Goal: Task Accomplishment & Management: Complete application form

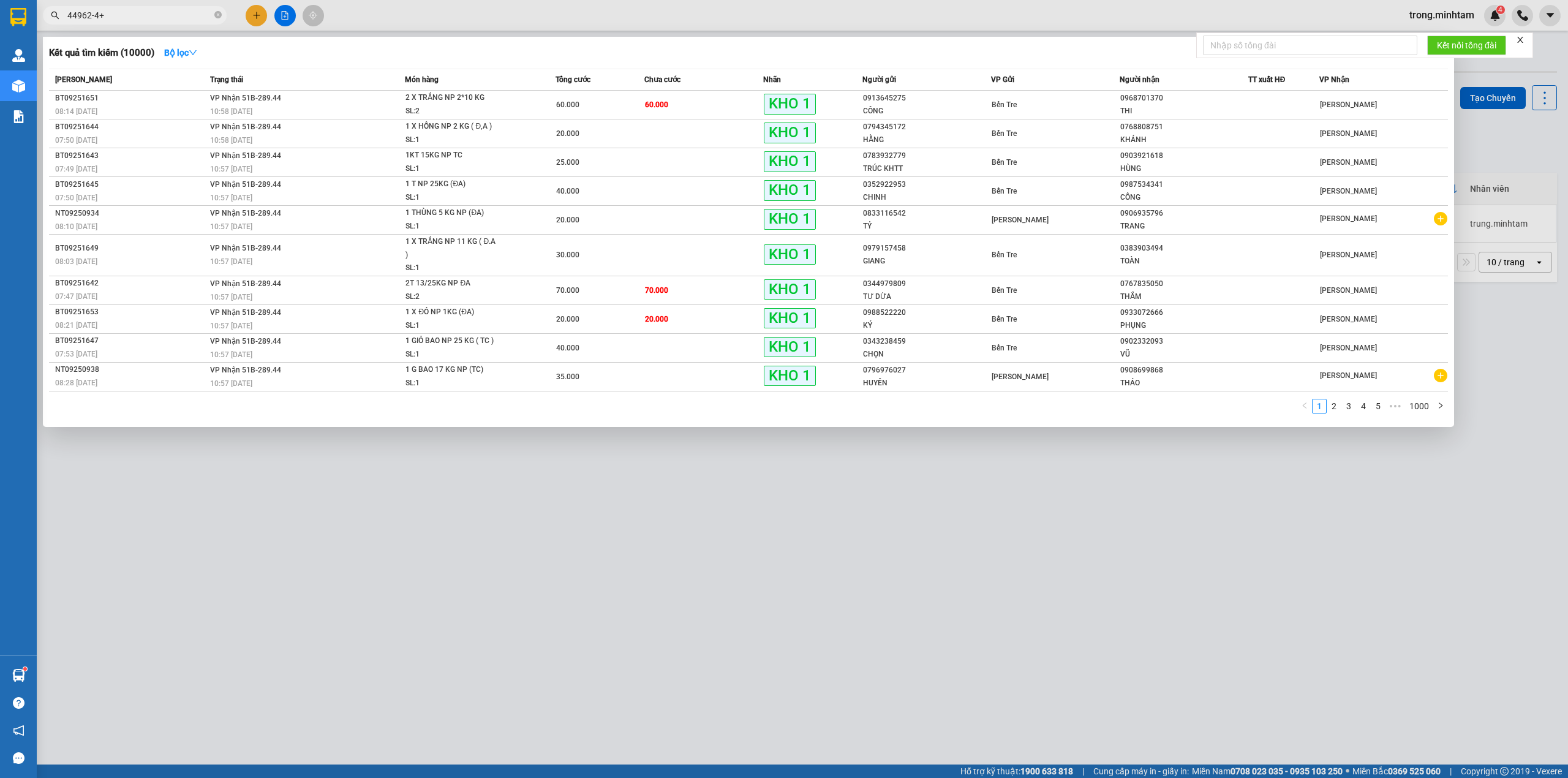
type input "44962-4+"
click at [218, 13] on icon "close-circle" at bounding box center [218, 14] width 7 height 7
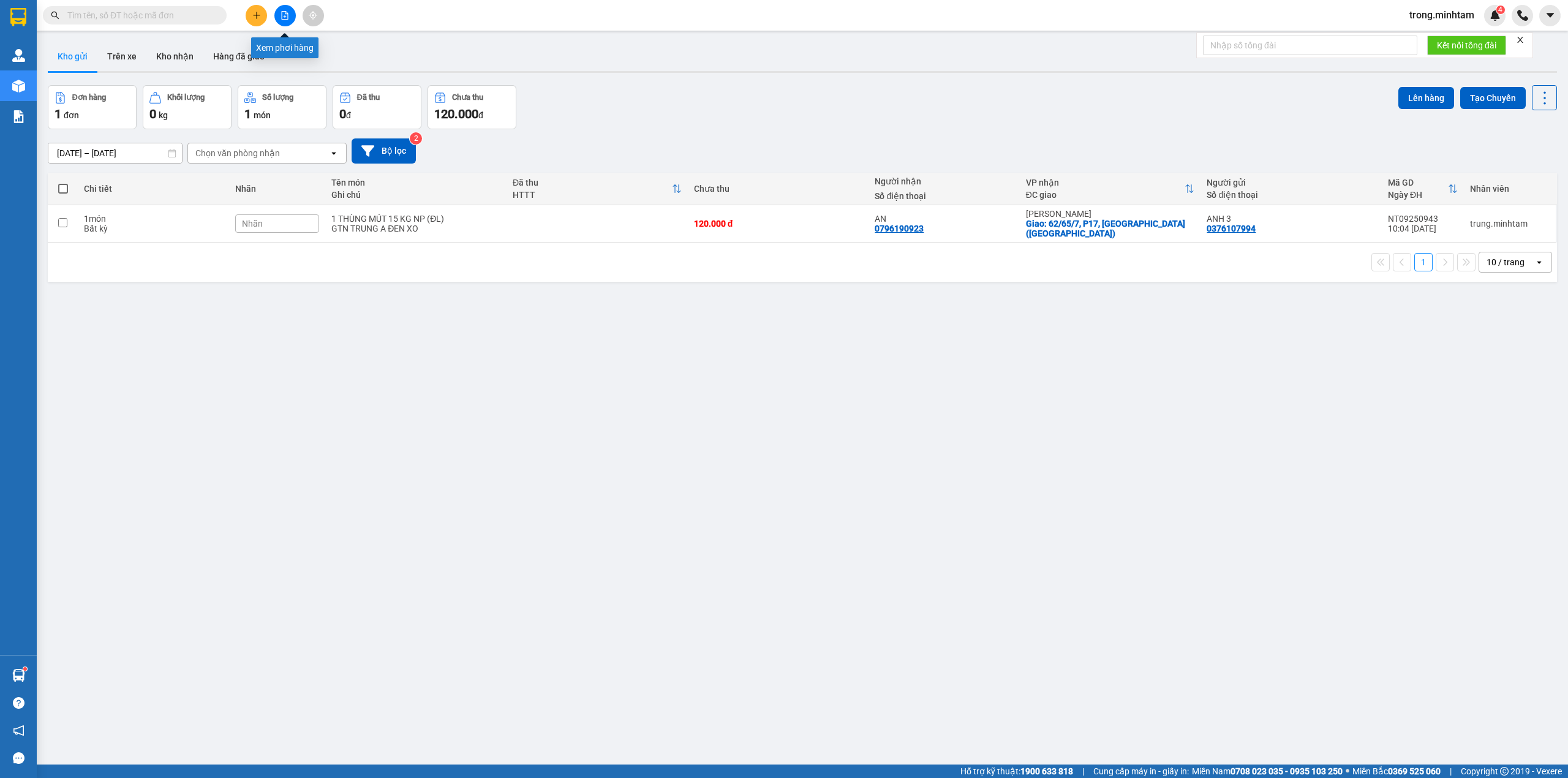
click at [278, 15] on button at bounding box center [285, 15] width 22 height 22
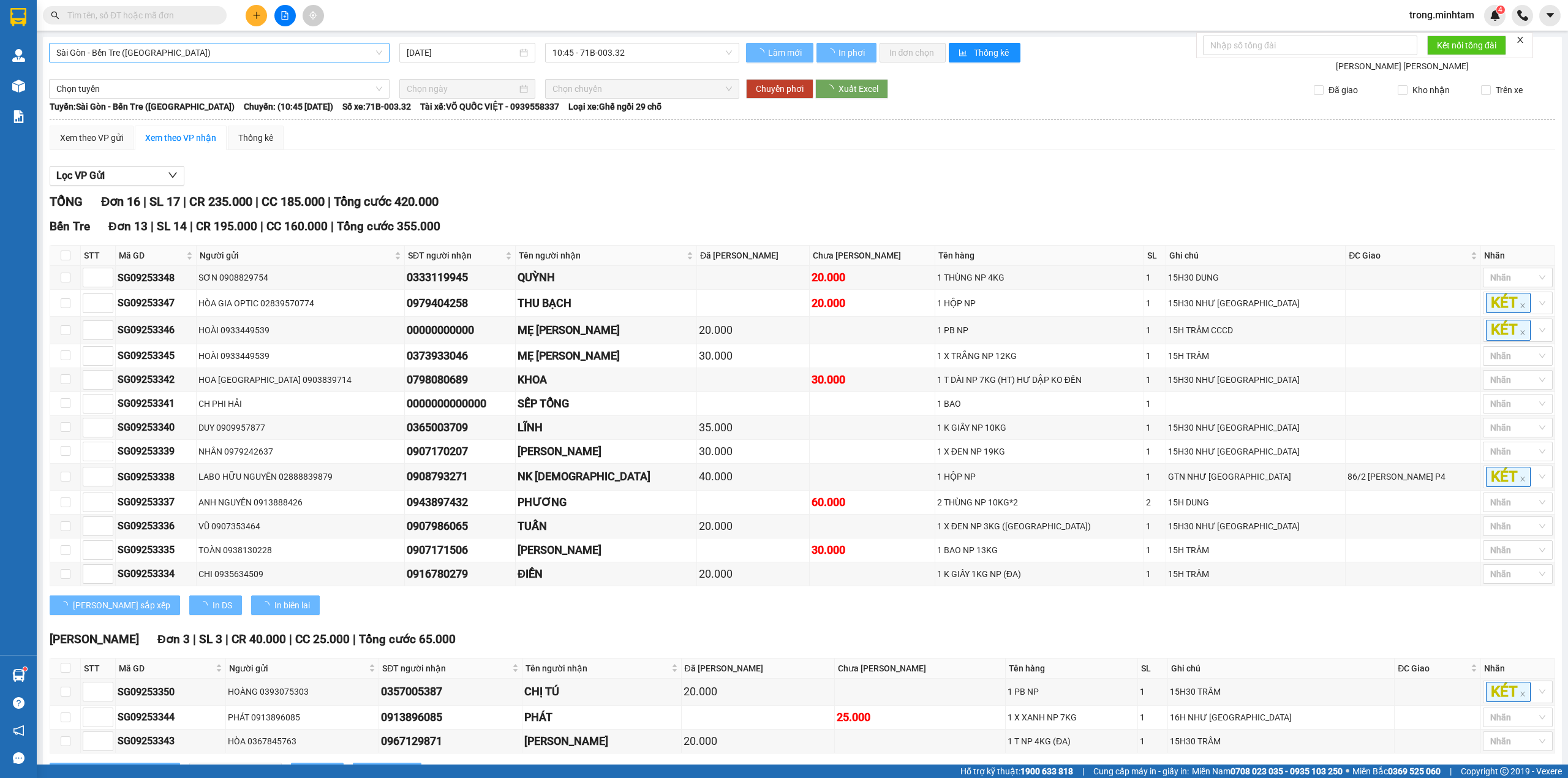
click at [133, 52] on span "Sài Gòn - Bến Tre ([GEOGRAPHIC_DATA])" at bounding box center [219, 52] width 326 height 18
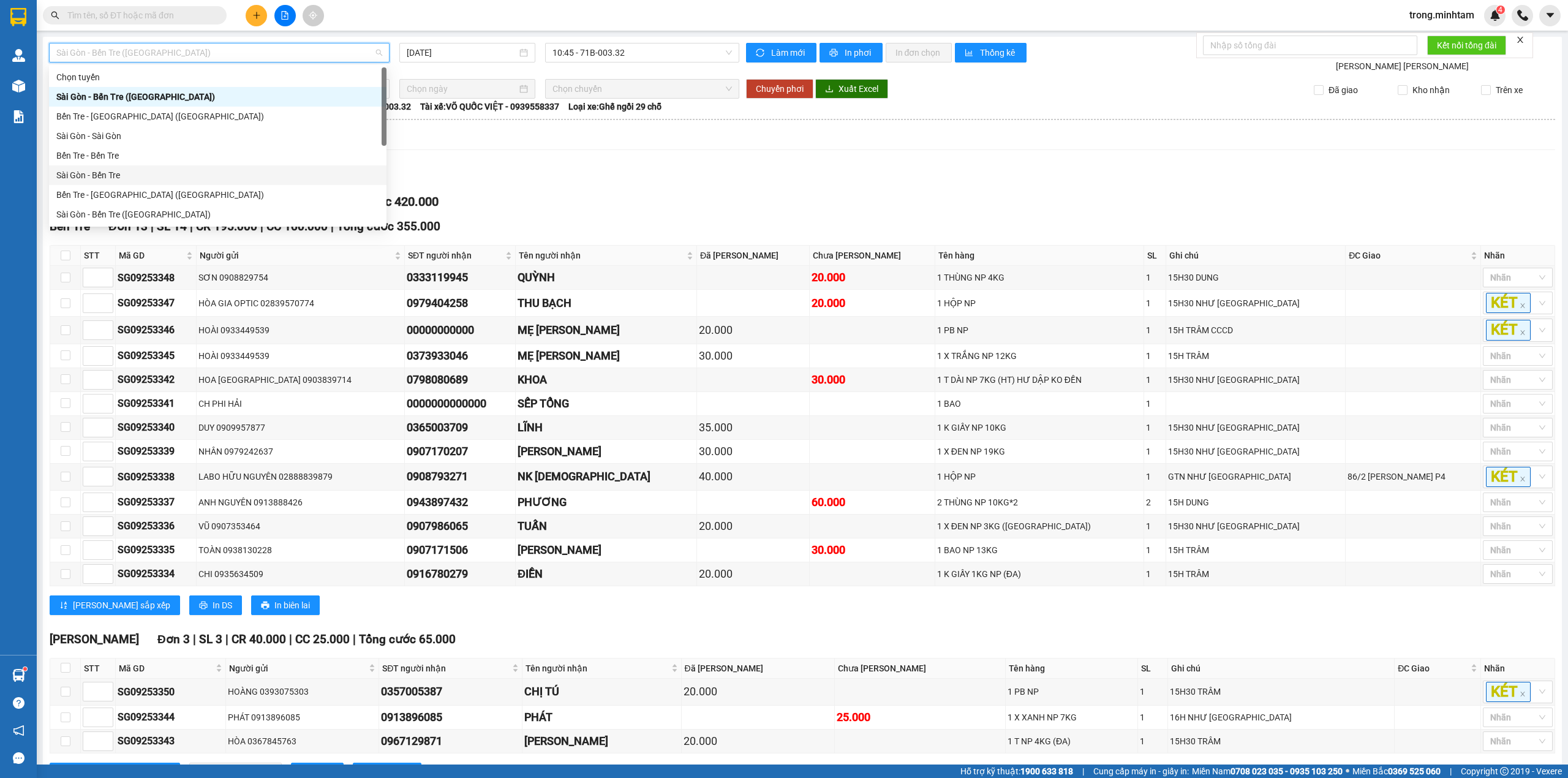
click at [134, 175] on div "Sài Gòn - Bến Tre" at bounding box center [217, 175] width 323 height 14
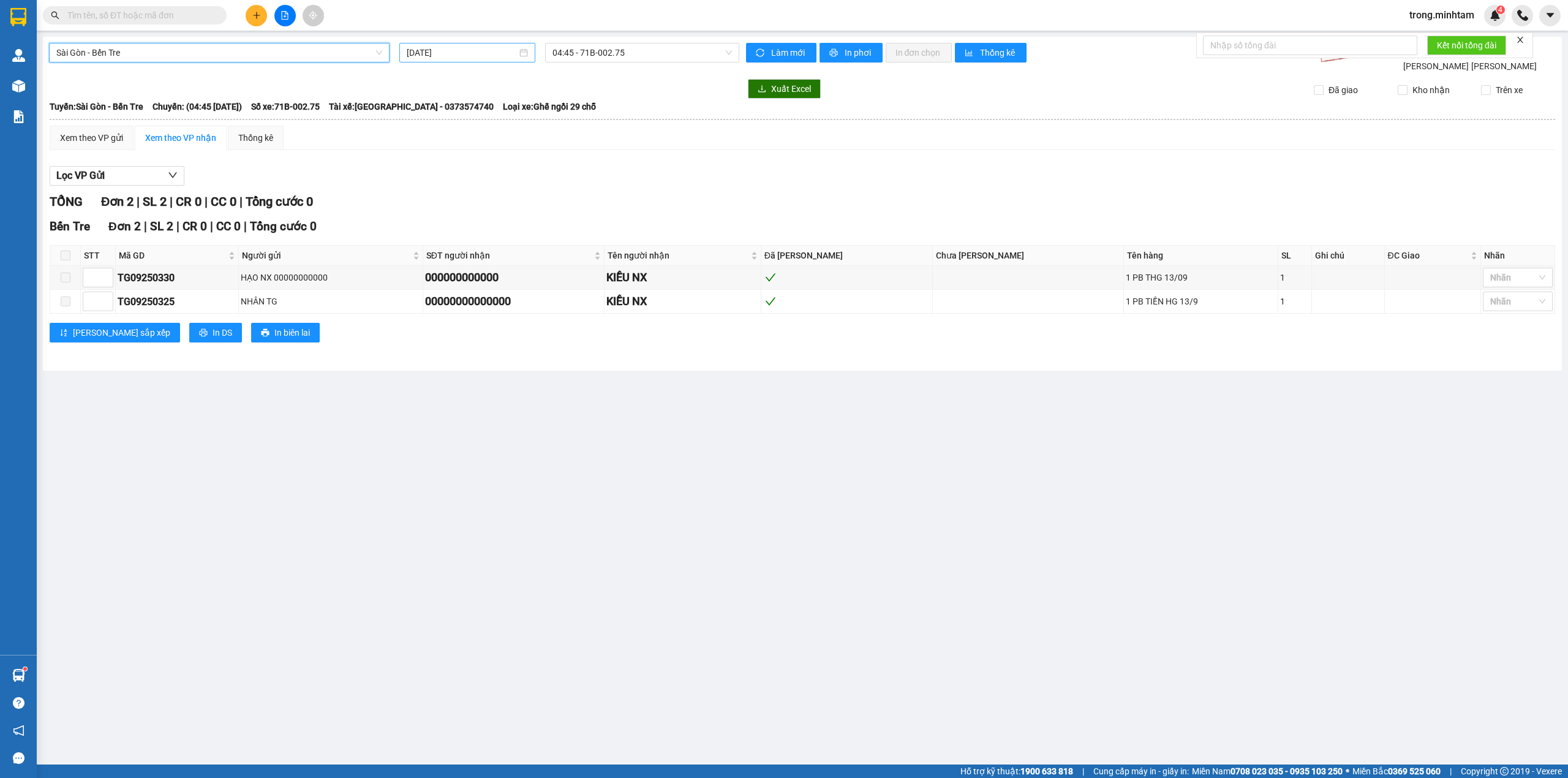
click at [520, 52] on div "[DATE]" at bounding box center [467, 52] width 121 height 14
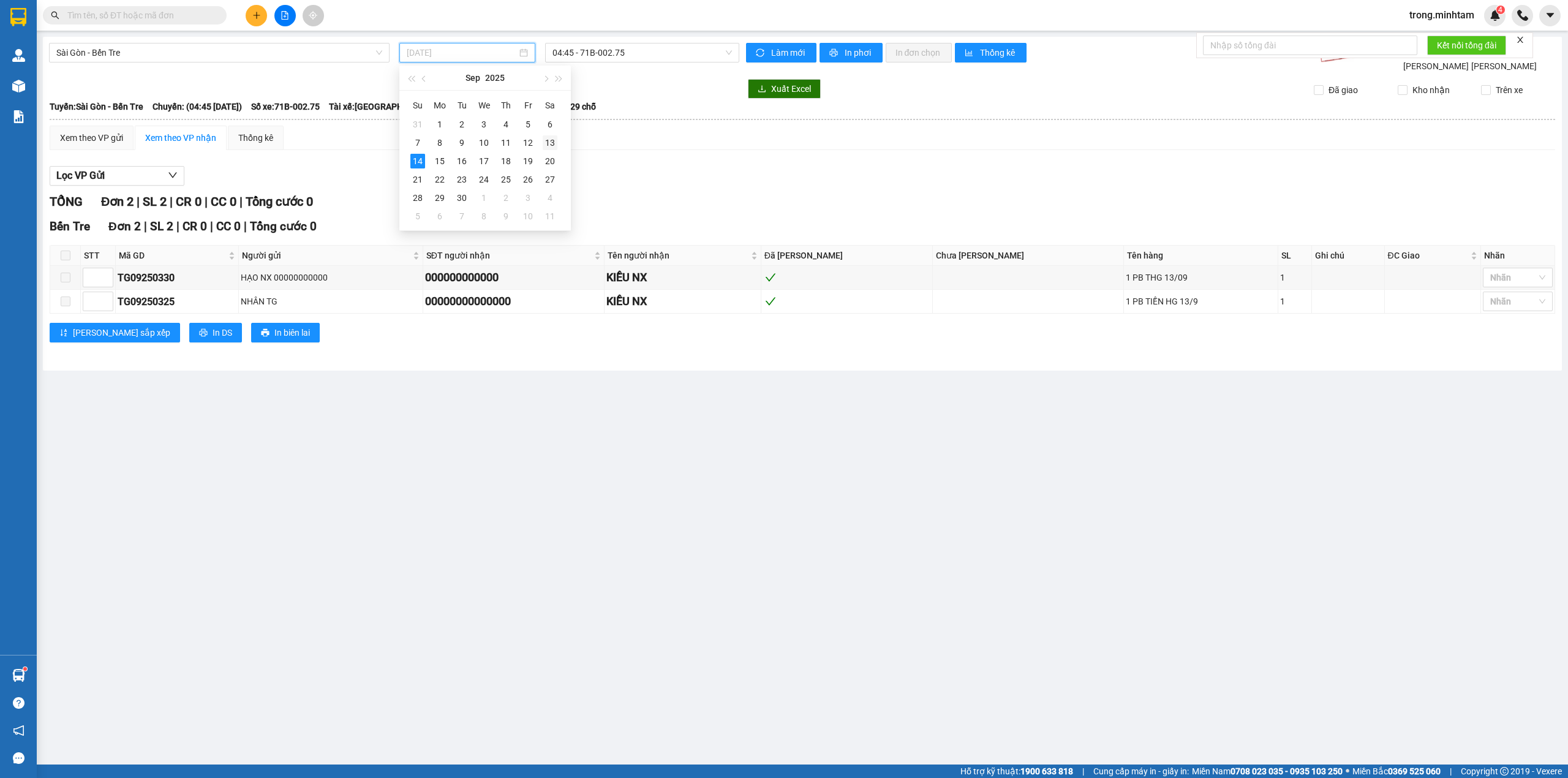
click at [552, 140] on div "13" at bounding box center [550, 143] width 14 height 14
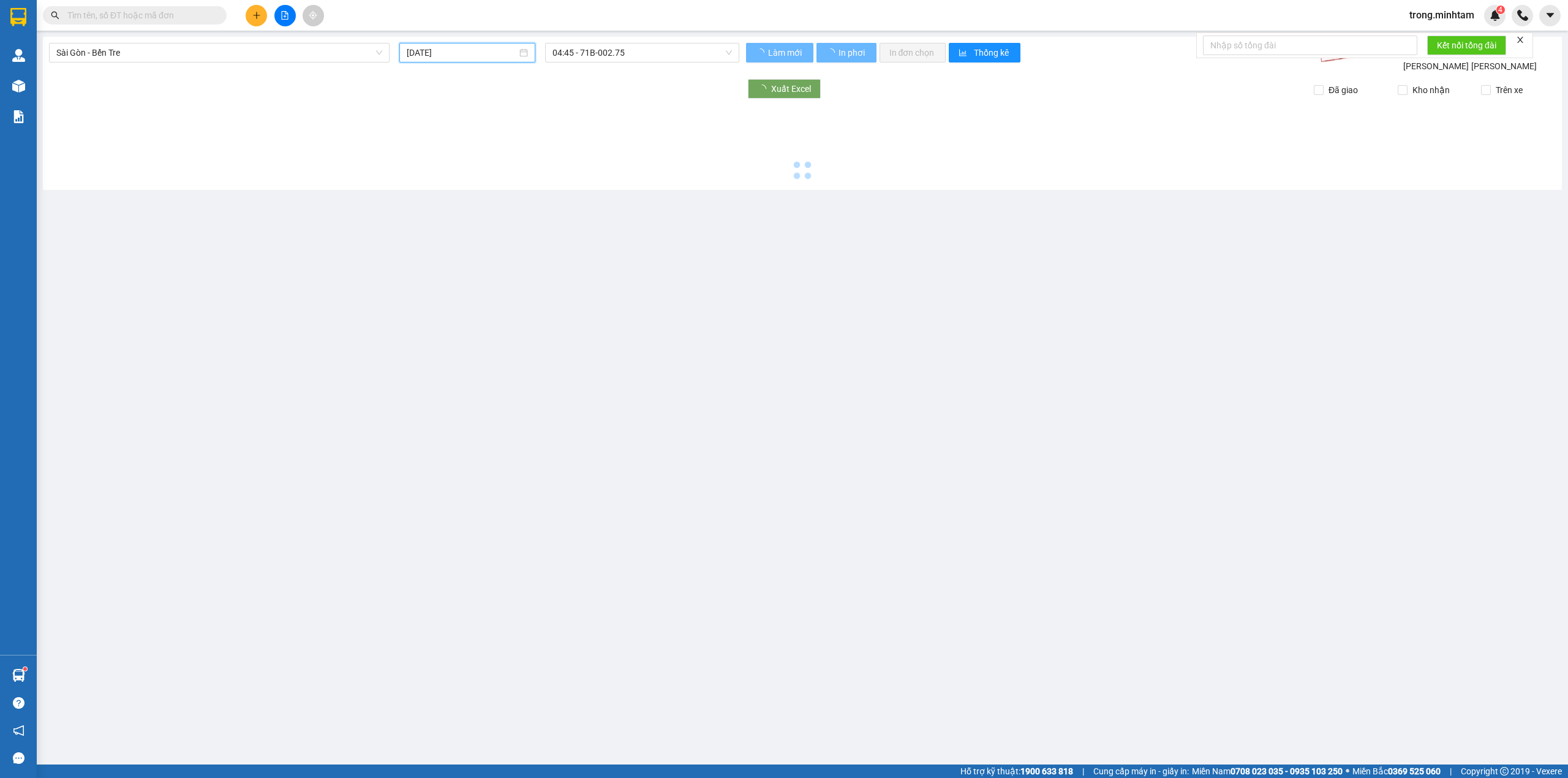
type input "[DATE]"
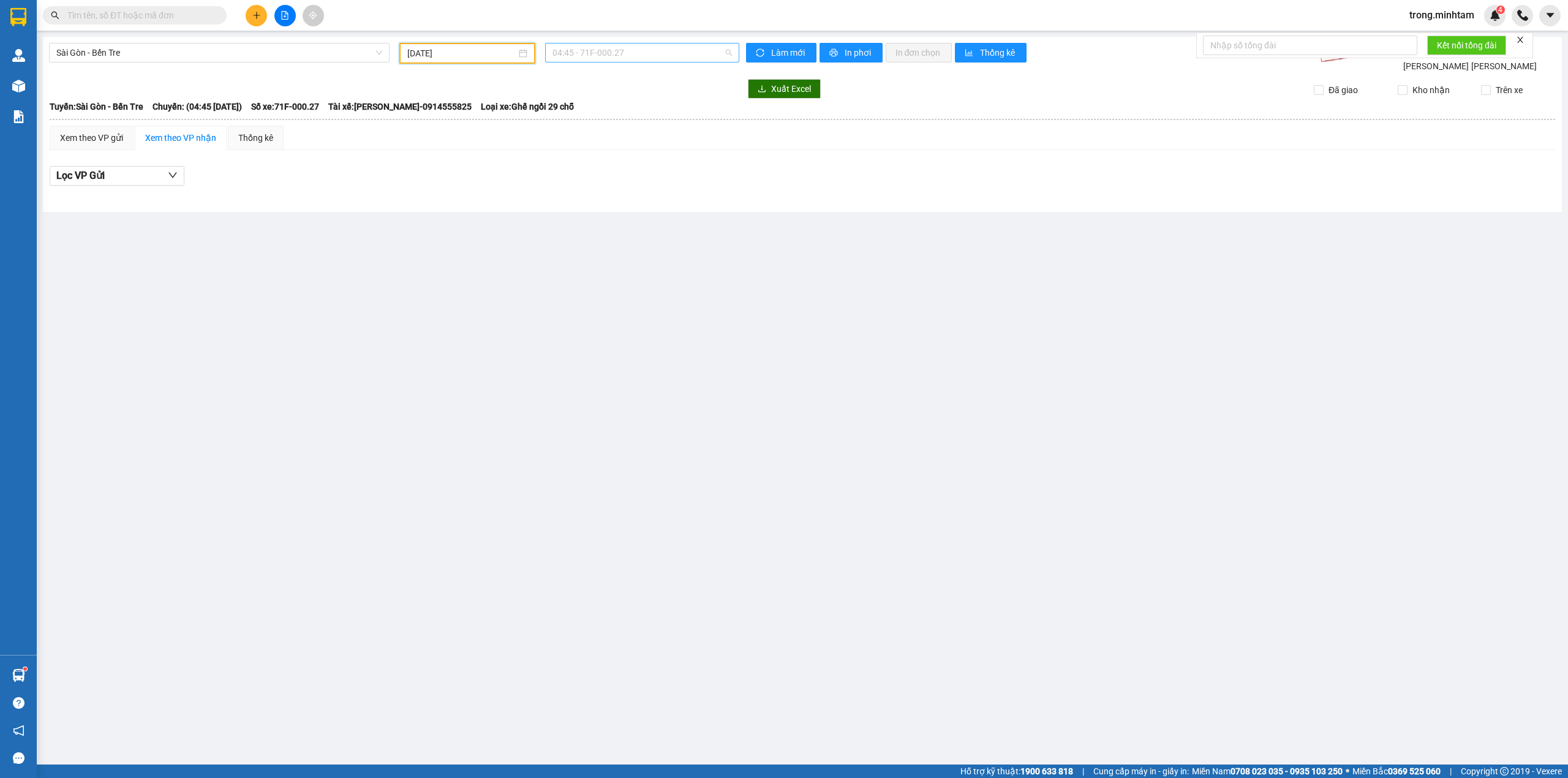
click at [567, 62] on div "04:45 - 71F-000.27" at bounding box center [643, 53] width 195 height 20
click at [597, 159] on div "16:45 - 71B-004.90" at bounding box center [600, 155] width 96 height 14
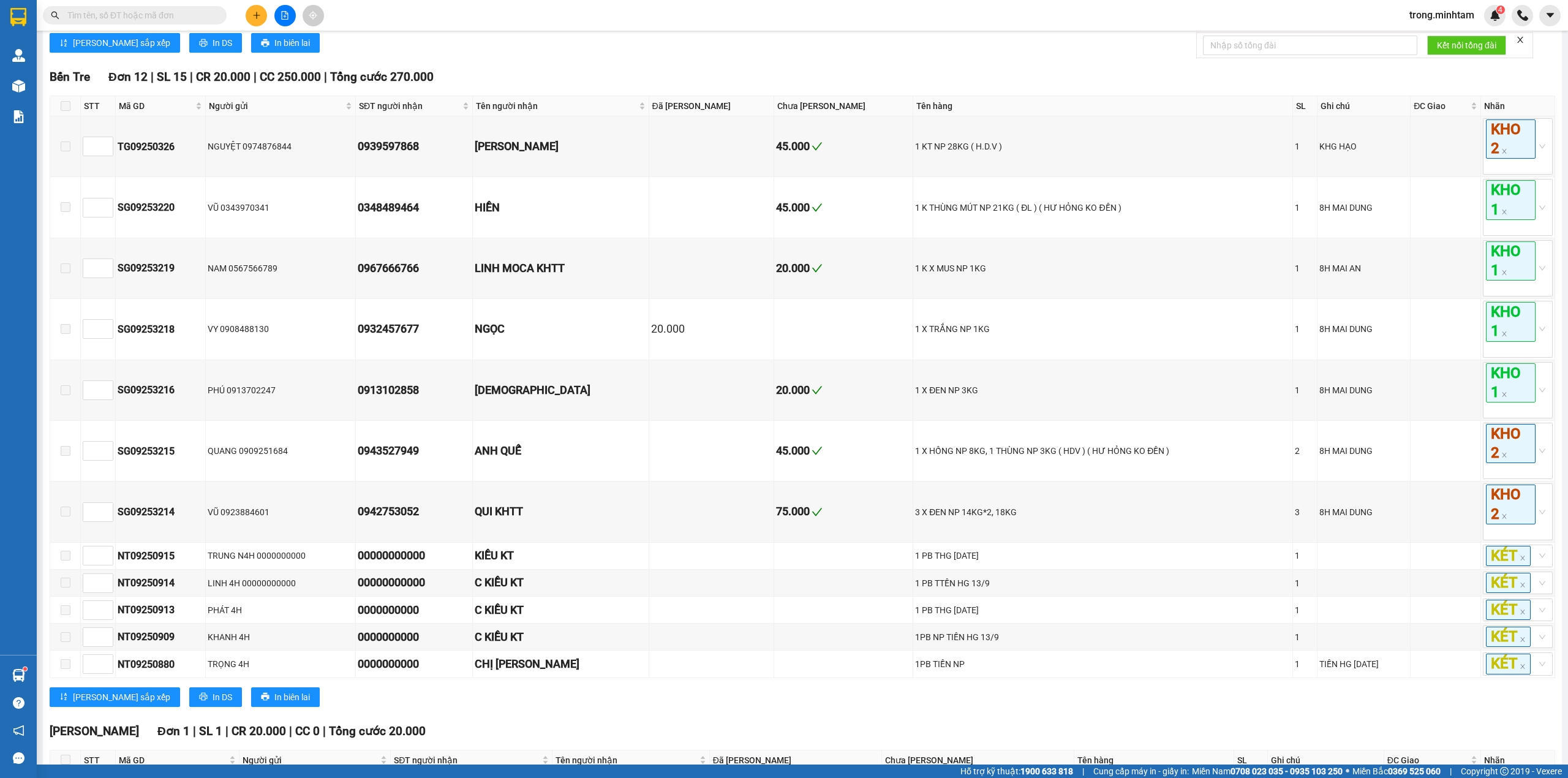
scroll to position [490, 0]
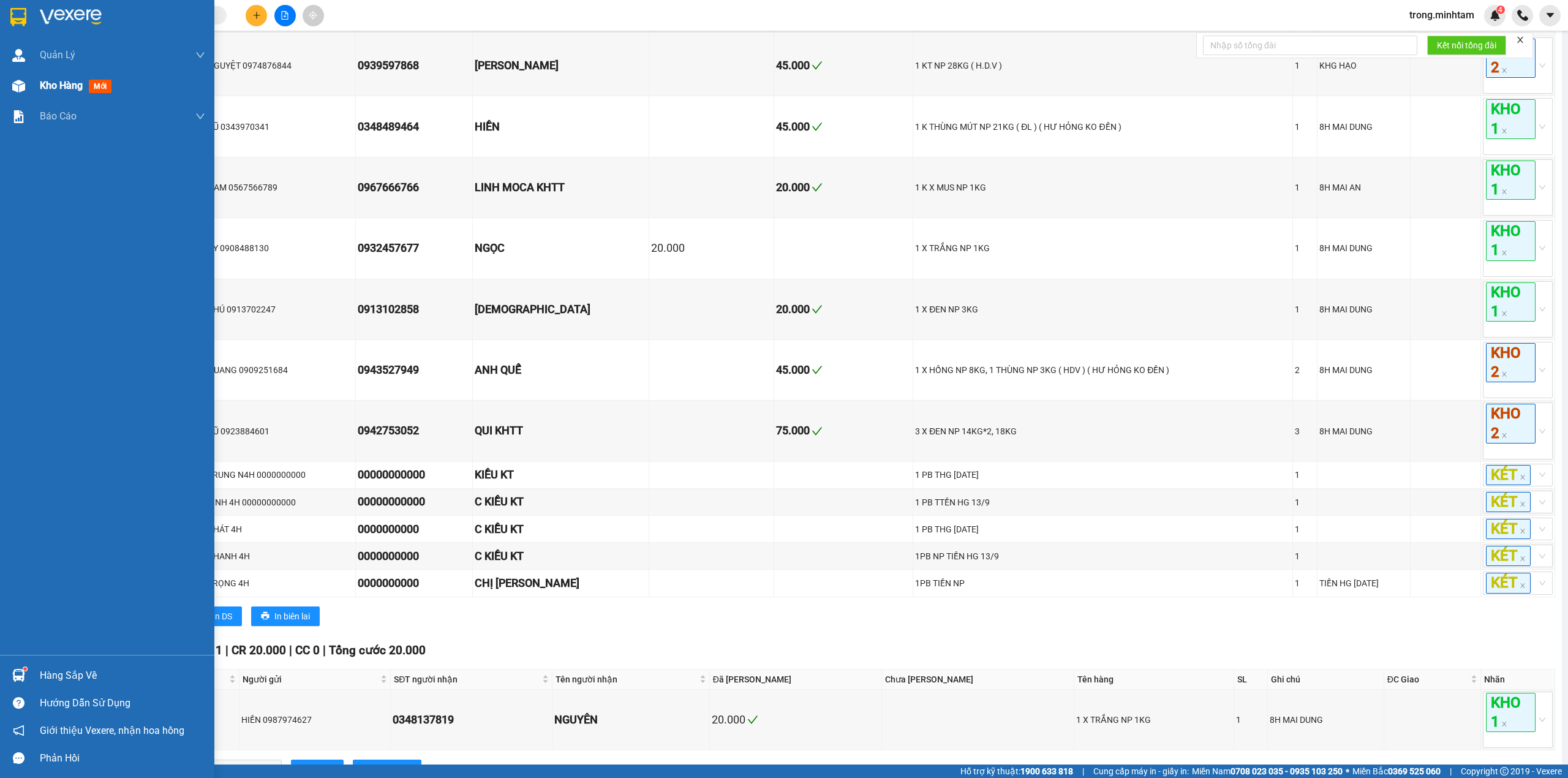
click at [57, 80] on span "Kho hàng" at bounding box center [62, 86] width 43 height 12
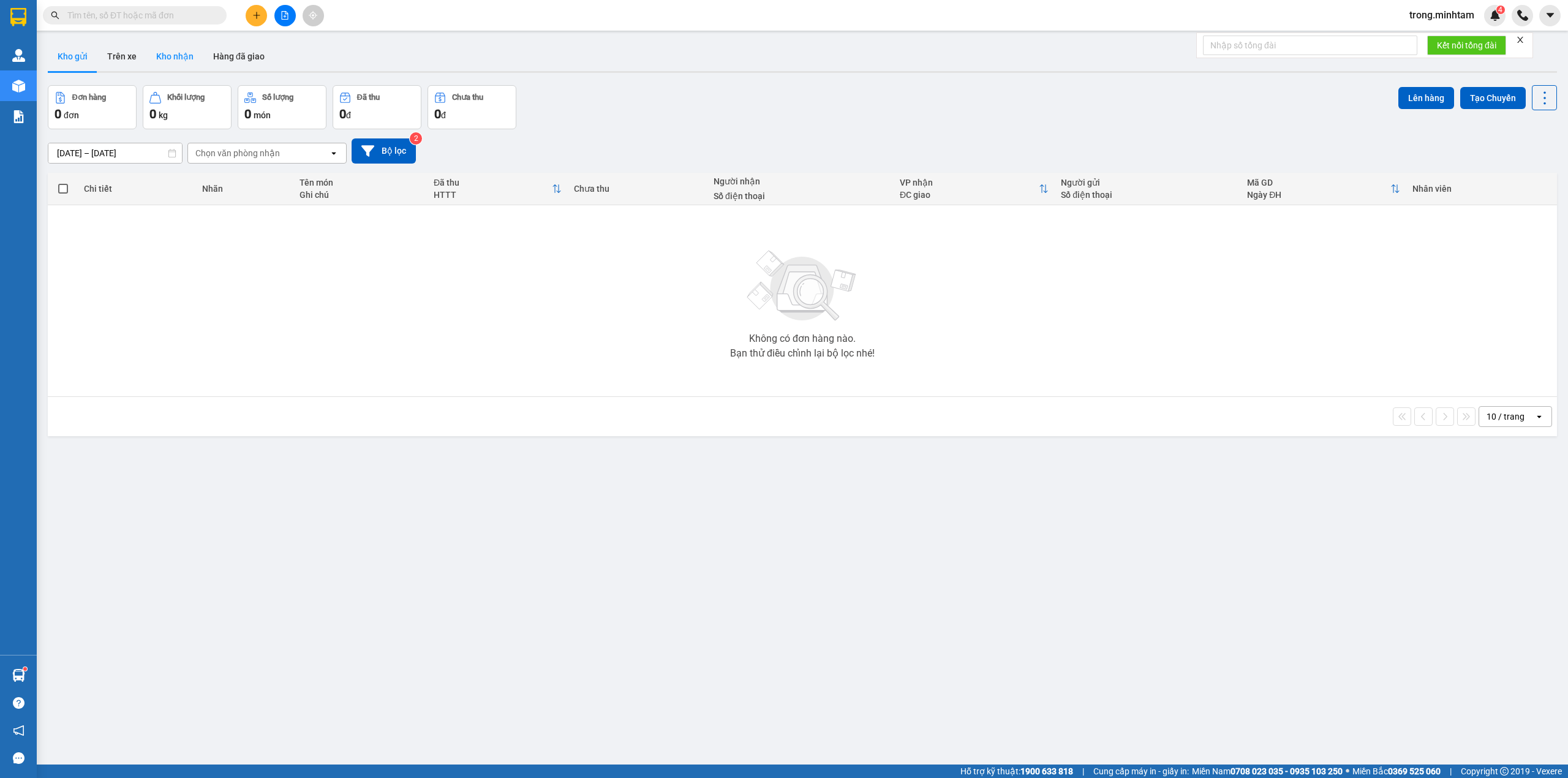
click at [160, 66] on button "Kho nhận" at bounding box center [175, 56] width 57 height 29
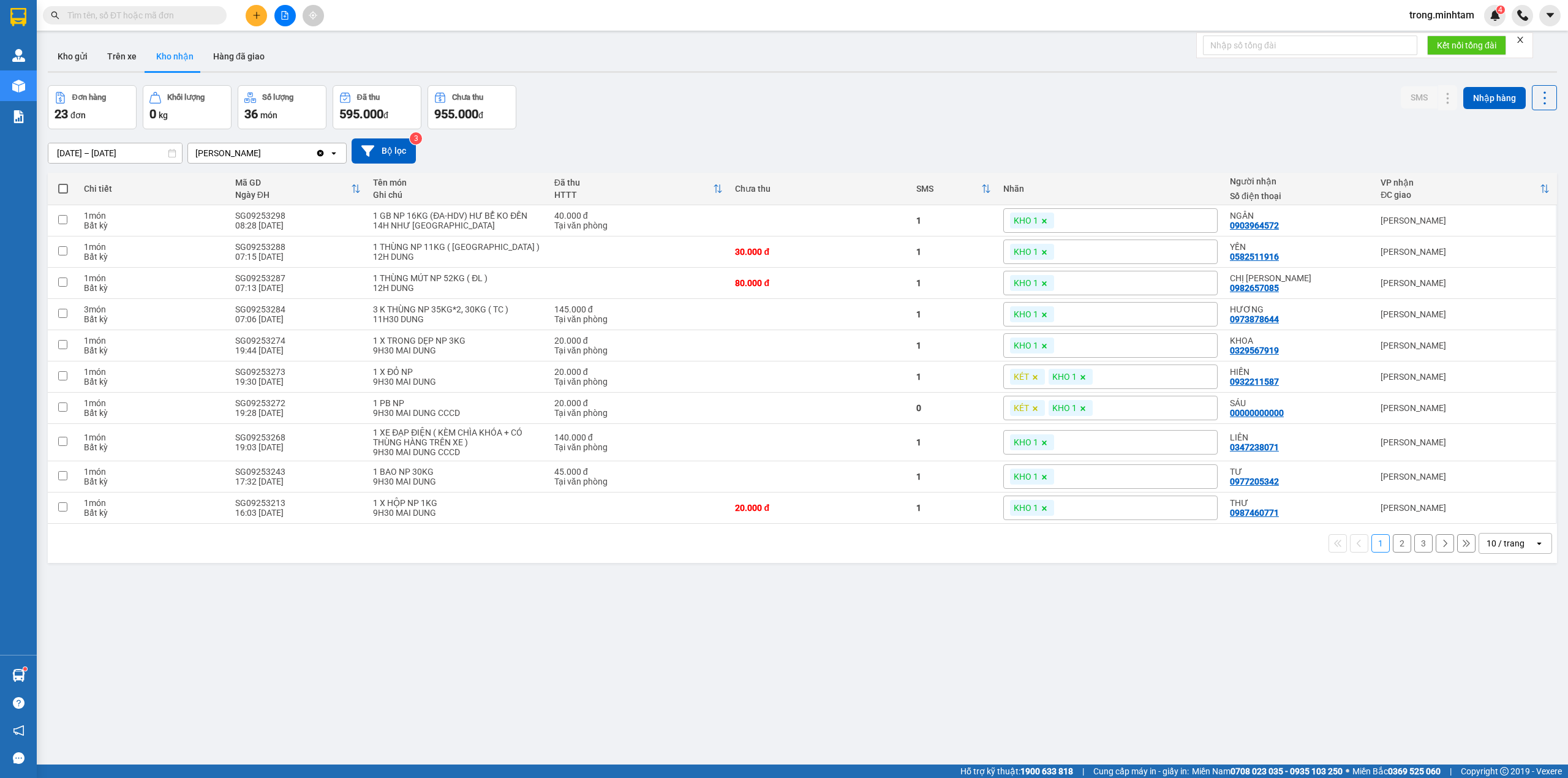
click at [1506, 550] on div "10 / trang" at bounding box center [1506, 543] width 38 height 12
click at [1509, 684] on span "100 / trang" at bounding box center [1498, 686] width 44 height 12
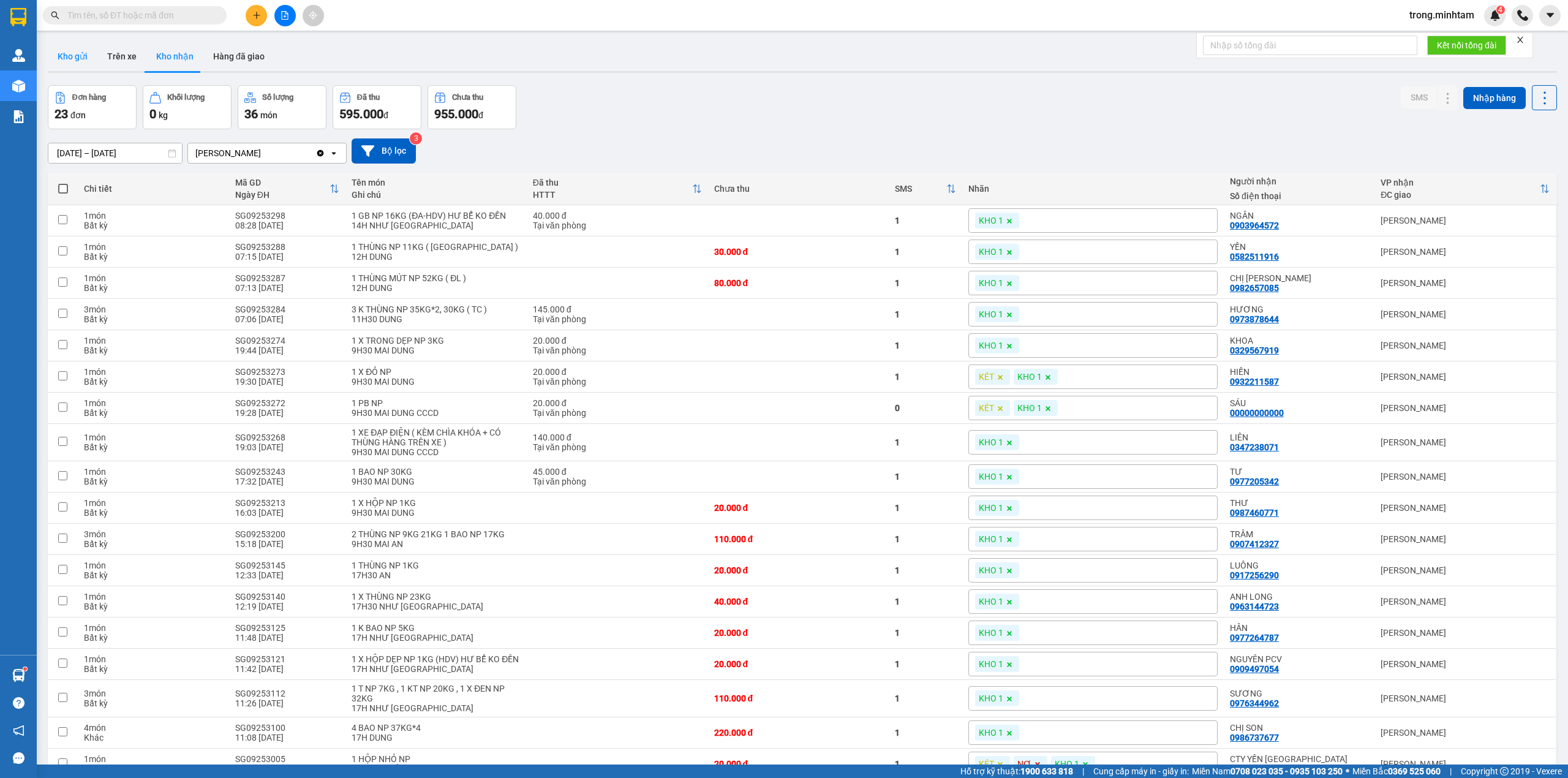
click at [59, 43] on button "Kho gửi" at bounding box center [73, 56] width 50 height 29
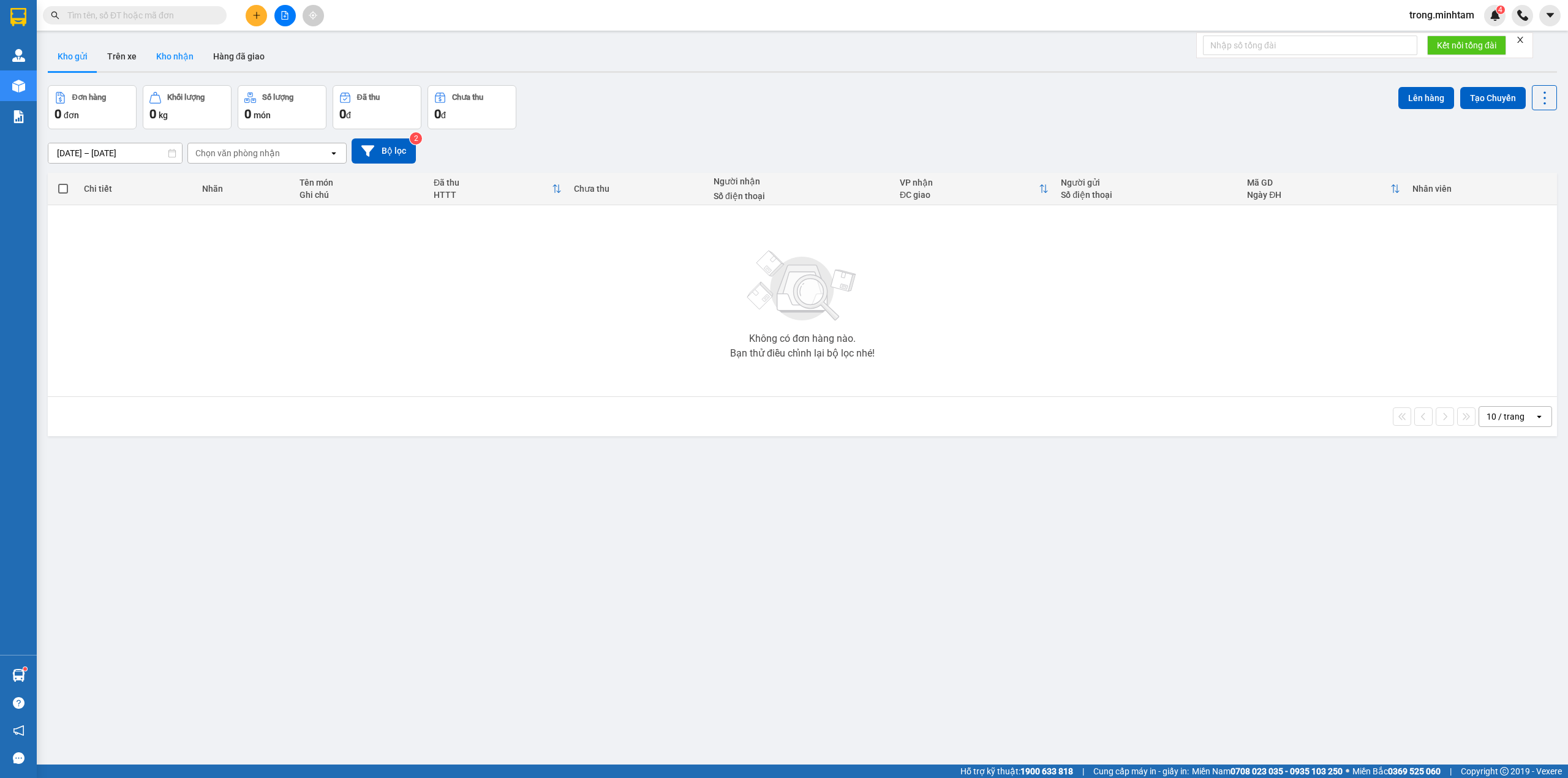
click at [153, 59] on button "Kho nhận" at bounding box center [175, 56] width 57 height 29
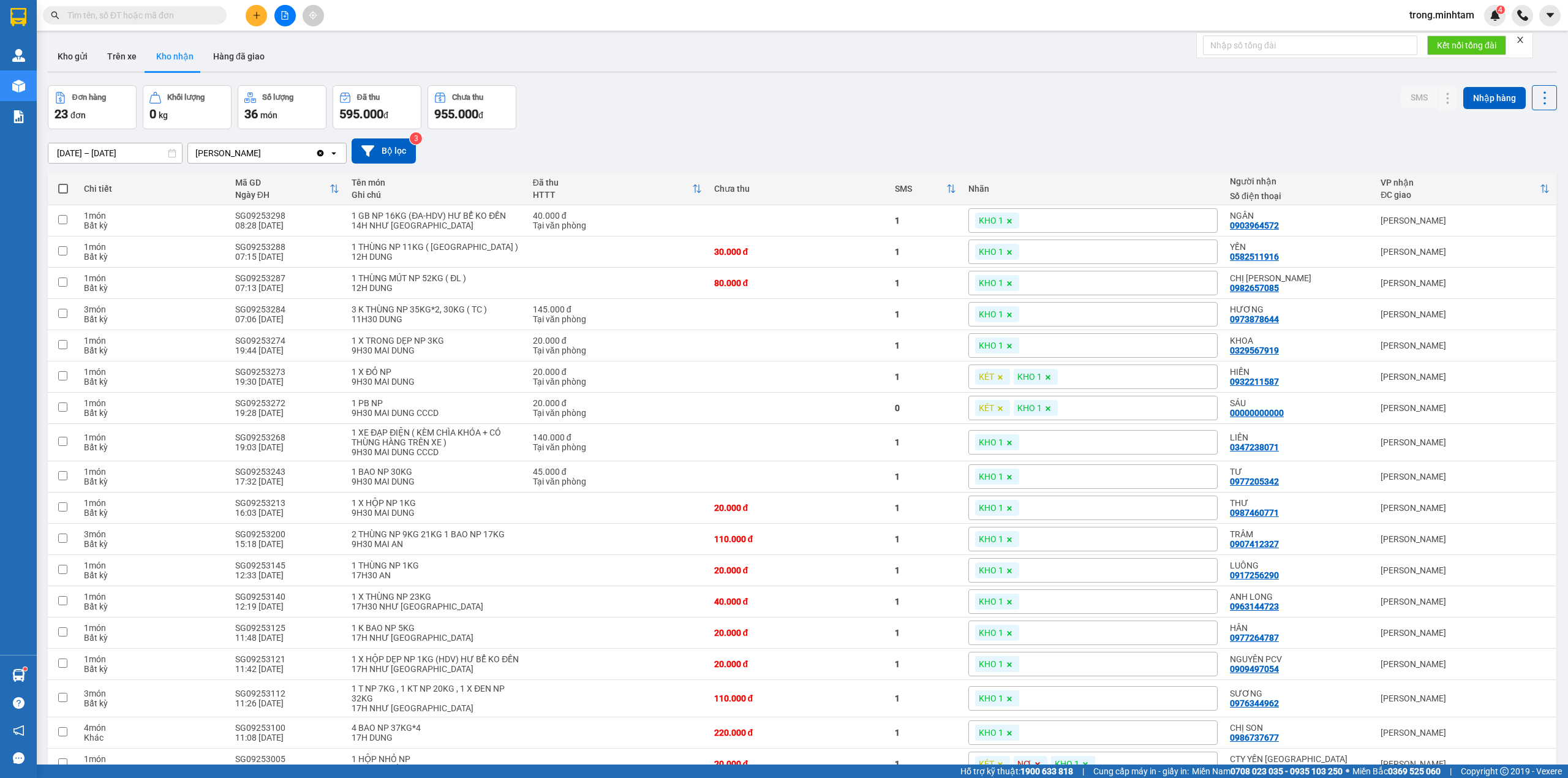
click at [1523, 45] on form "Kết nối tổng đài" at bounding box center [1364, 45] width 337 height 26
click at [59, 43] on button "Kho gửi" at bounding box center [73, 56] width 50 height 29
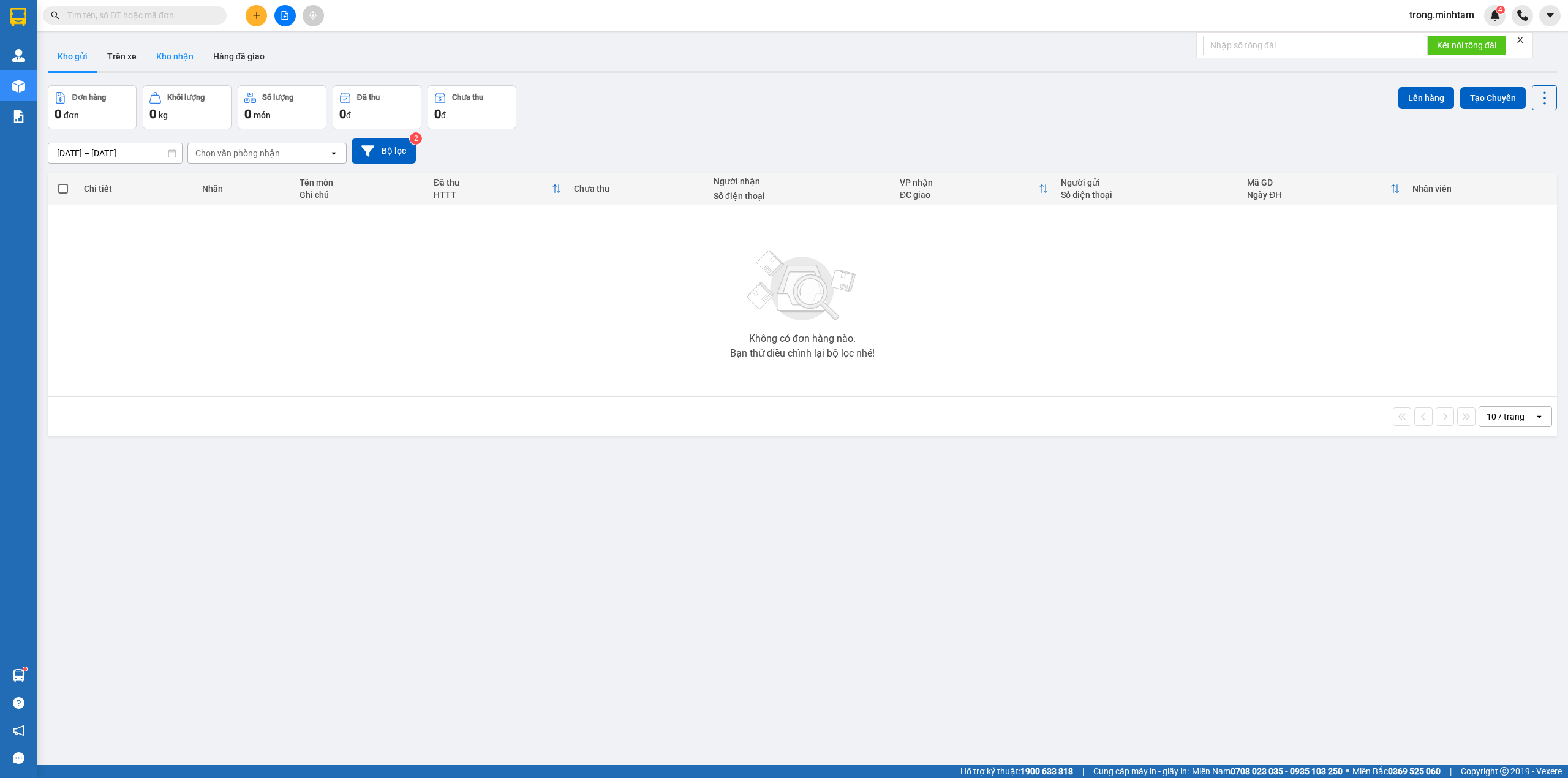
click at [172, 54] on button "Kho nhận" at bounding box center [175, 56] width 57 height 29
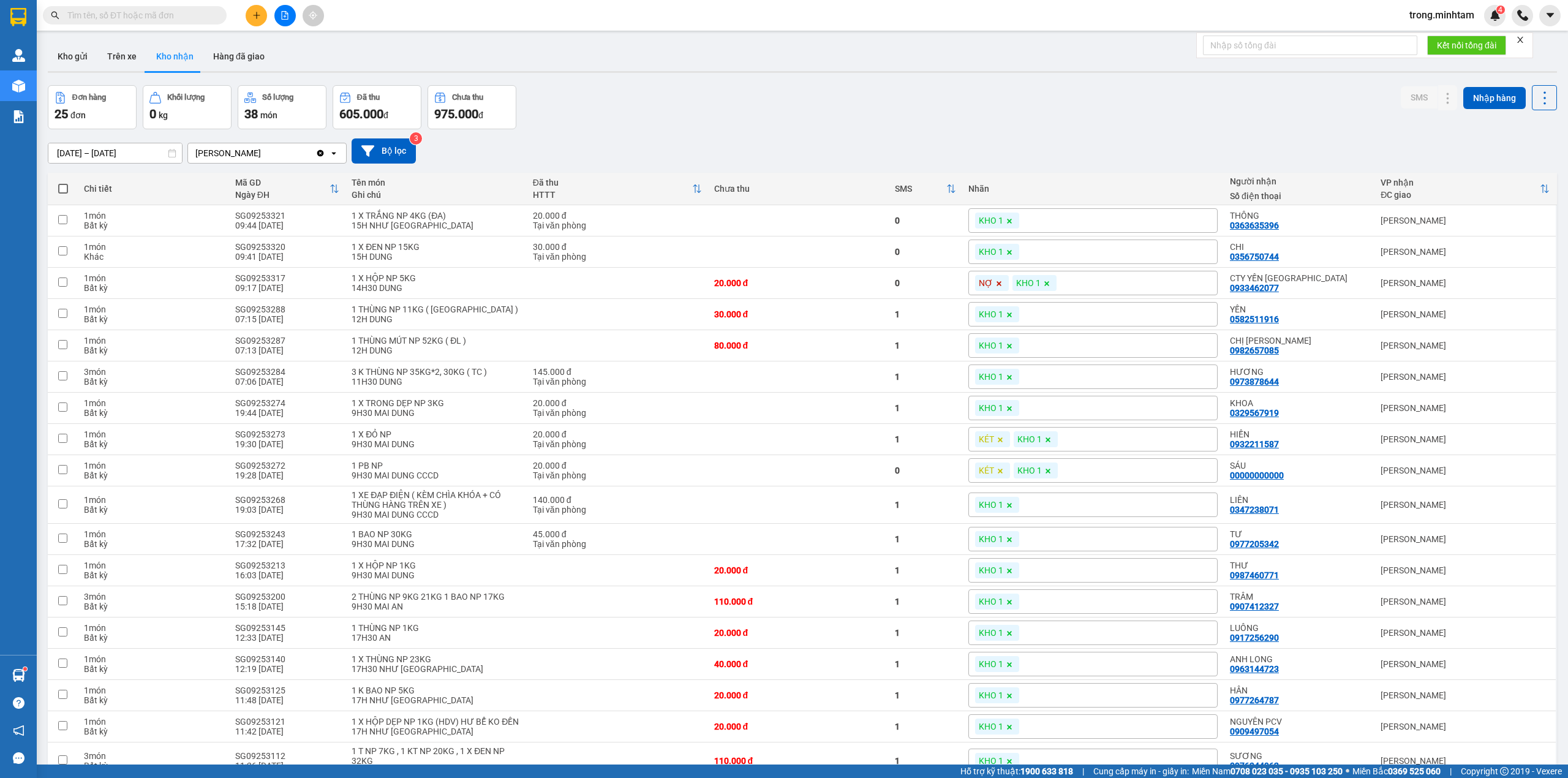
click at [1523, 44] on div at bounding box center [1520, 39] width 9 height 10
click at [1518, 42] on icon "close" at bounding box center [1520, 39] width 9 height 9
click at [1450, 16] on span "trong.minhtam" at bounding box center [1442, 14] width 84 height 15
click at [1438, 31] on span "Đăng xuất" at bounding box center [1447, 38] width 60 height 14
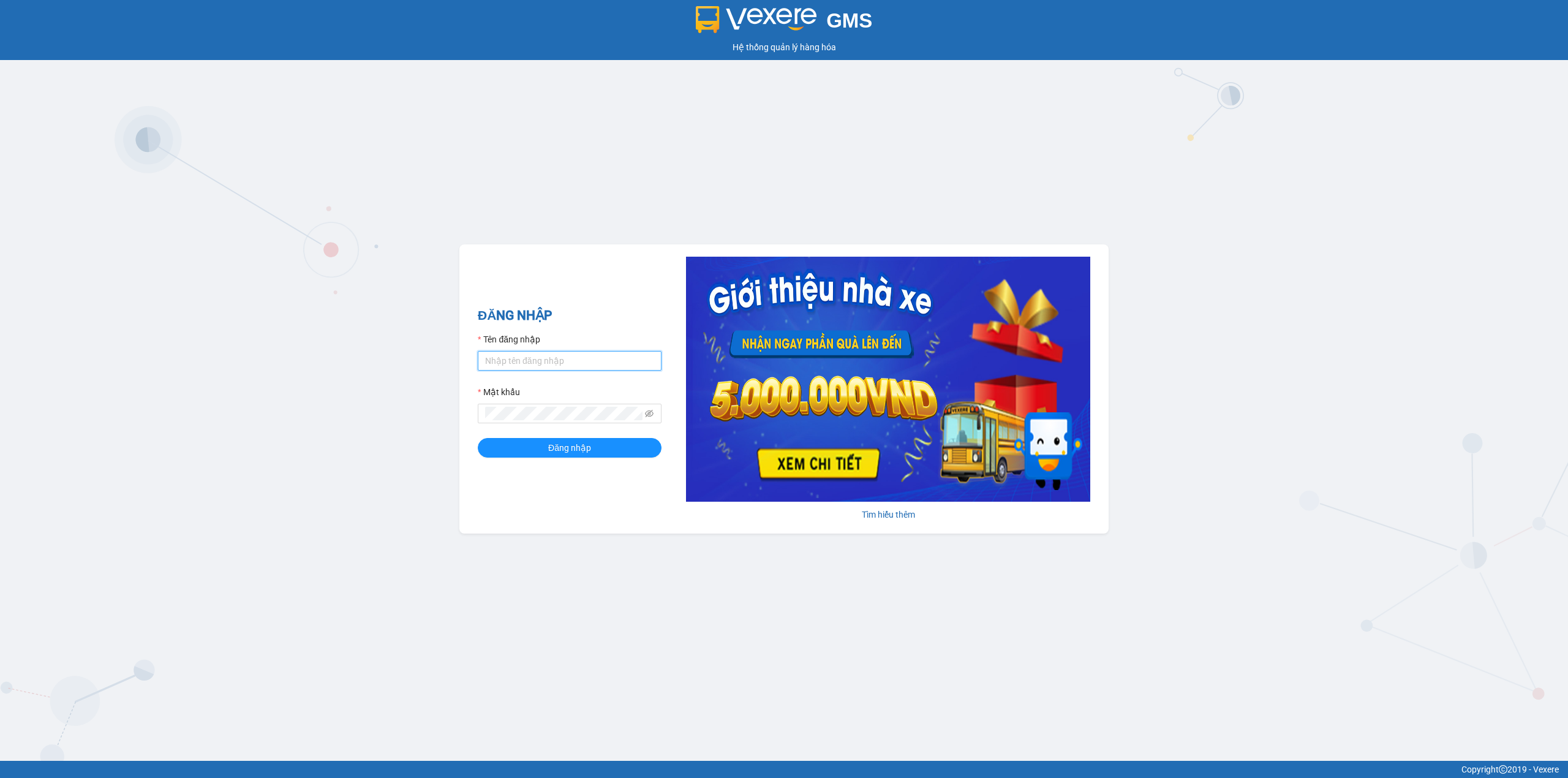
click at [555, 368] on input "Tên đăng nhập" at bounding box center [569, 361] width 184 height 20
type input "gtnnth.minhtam"
click at [478, 438] on button "Đăng nhập" at bounding box center [569, 448] width 184 height 20
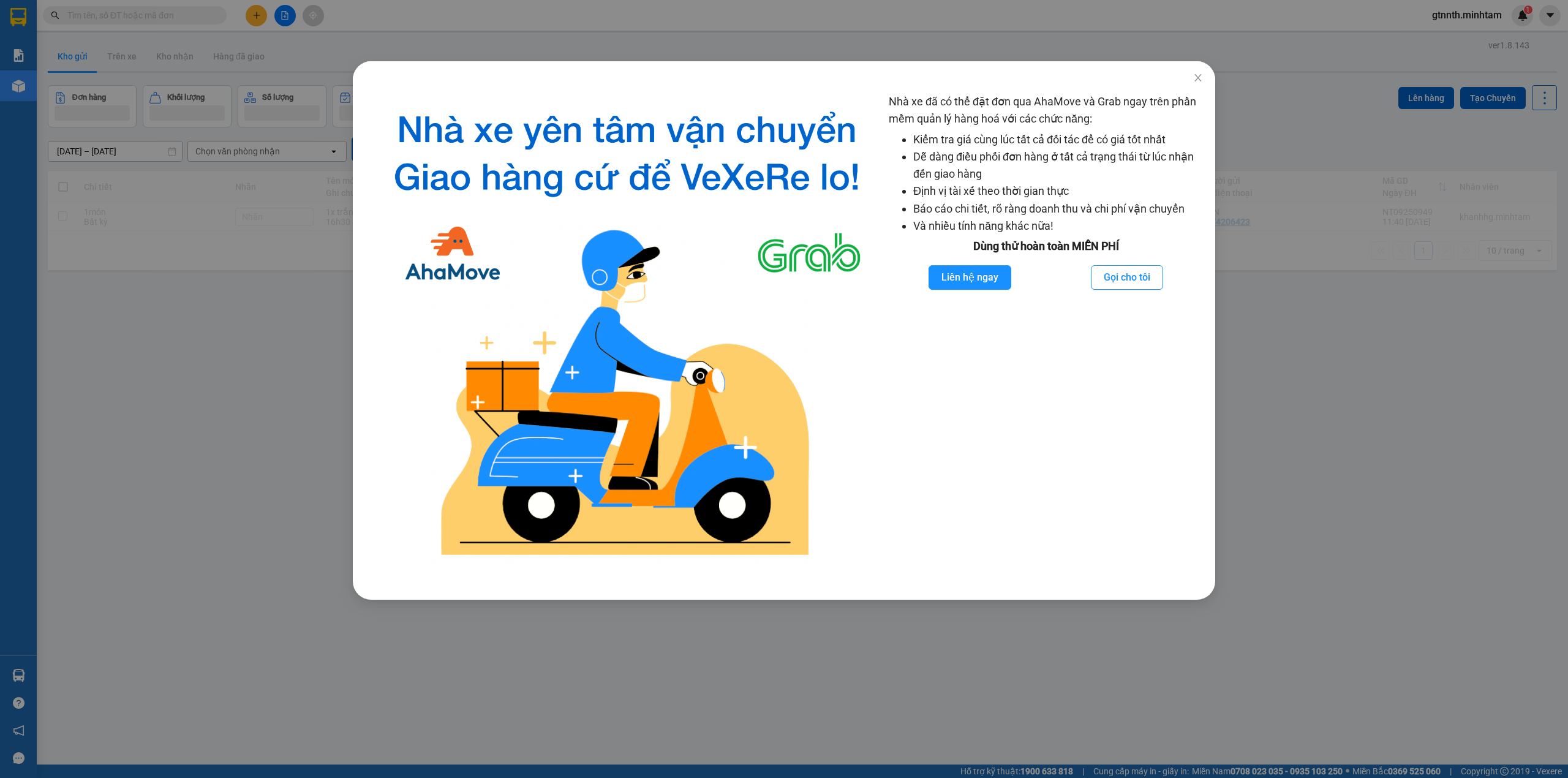
click at [230, 100] on div "Nhà xe đã có thể đặt đơn qua AhaMove và Grab ngay trên phần mềm quản lý hàng ho…" at bounding box center [784, 389] width 1568 height 778
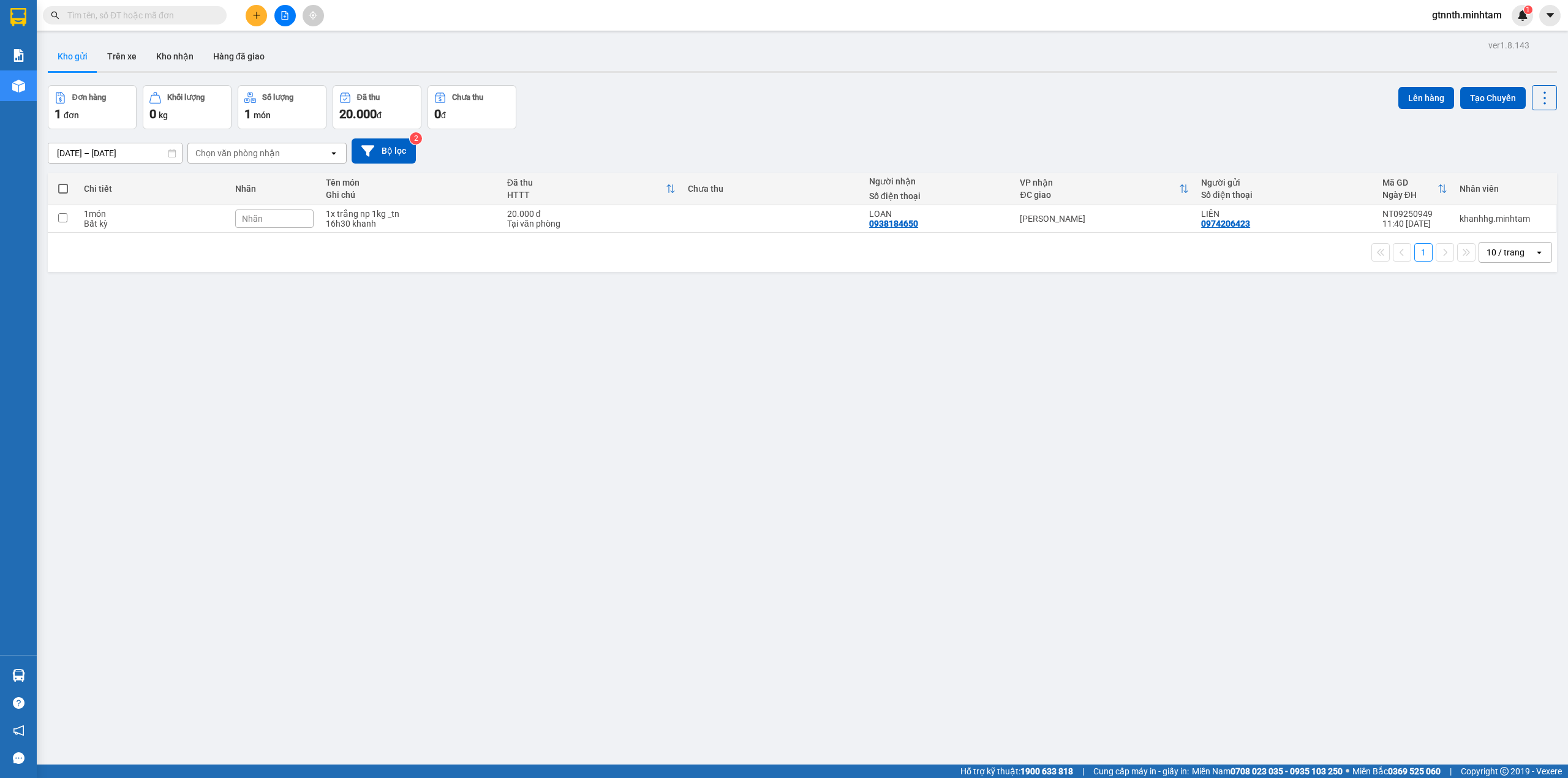
click at [255, 16] on icon "plus" at bounding box center [257, 15] width 9 height 9
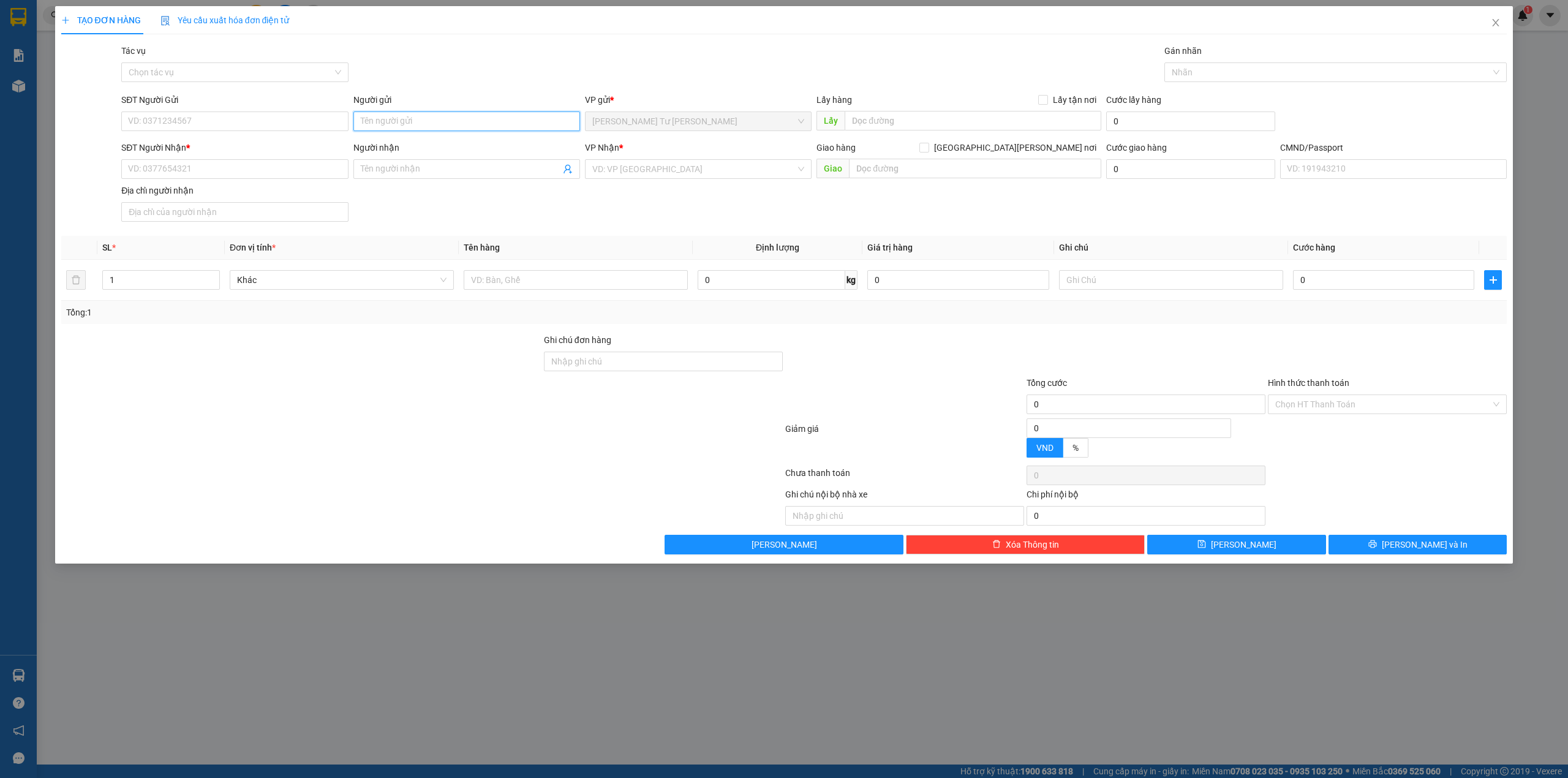
drag, startPoint x: 454, startPoint y: 121, endPoint x: 463, endPoint y: 123, distance: 9.2
click at [454, 121] on input "Người gửi" at bounding box center [467, 121] width 226 height 20
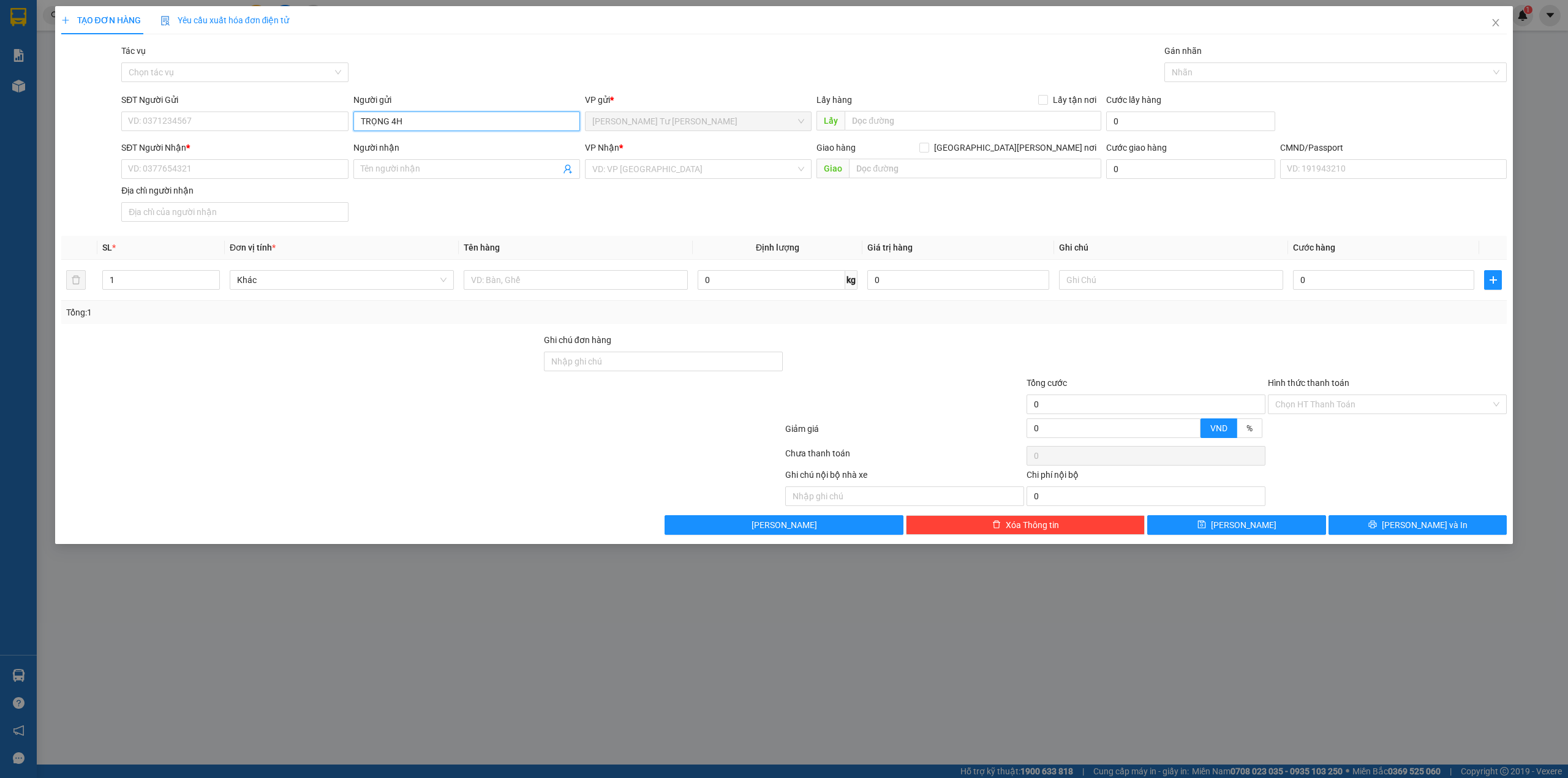
type input "TRỌNG 4H"
type input "0000000000"
type input "CHỊ [PERSON_NAME]"
click at [637, 248] on div "Bến Tre" at bounding box center [698, 253] width 212 height 14
click at [544, 292] on div at bounding box center [576, 279] width 224 height 24
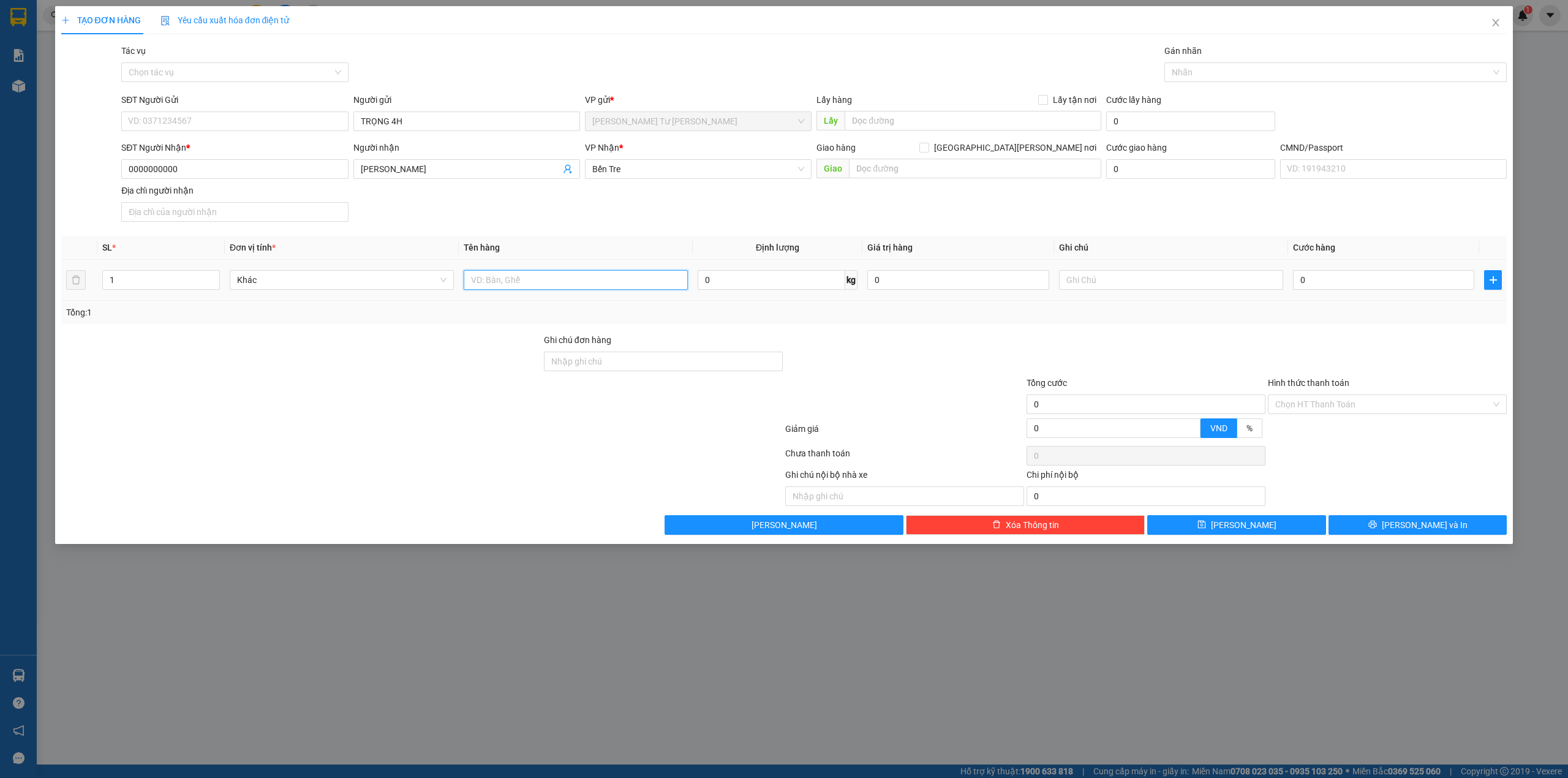
click at [544, 290] on input "text" at bounding box center [576, 280] width 224 height 20
type input "PHÍ GTN MÃ SG09252871(40K)"
type input "TRỌNG"
type input "4"
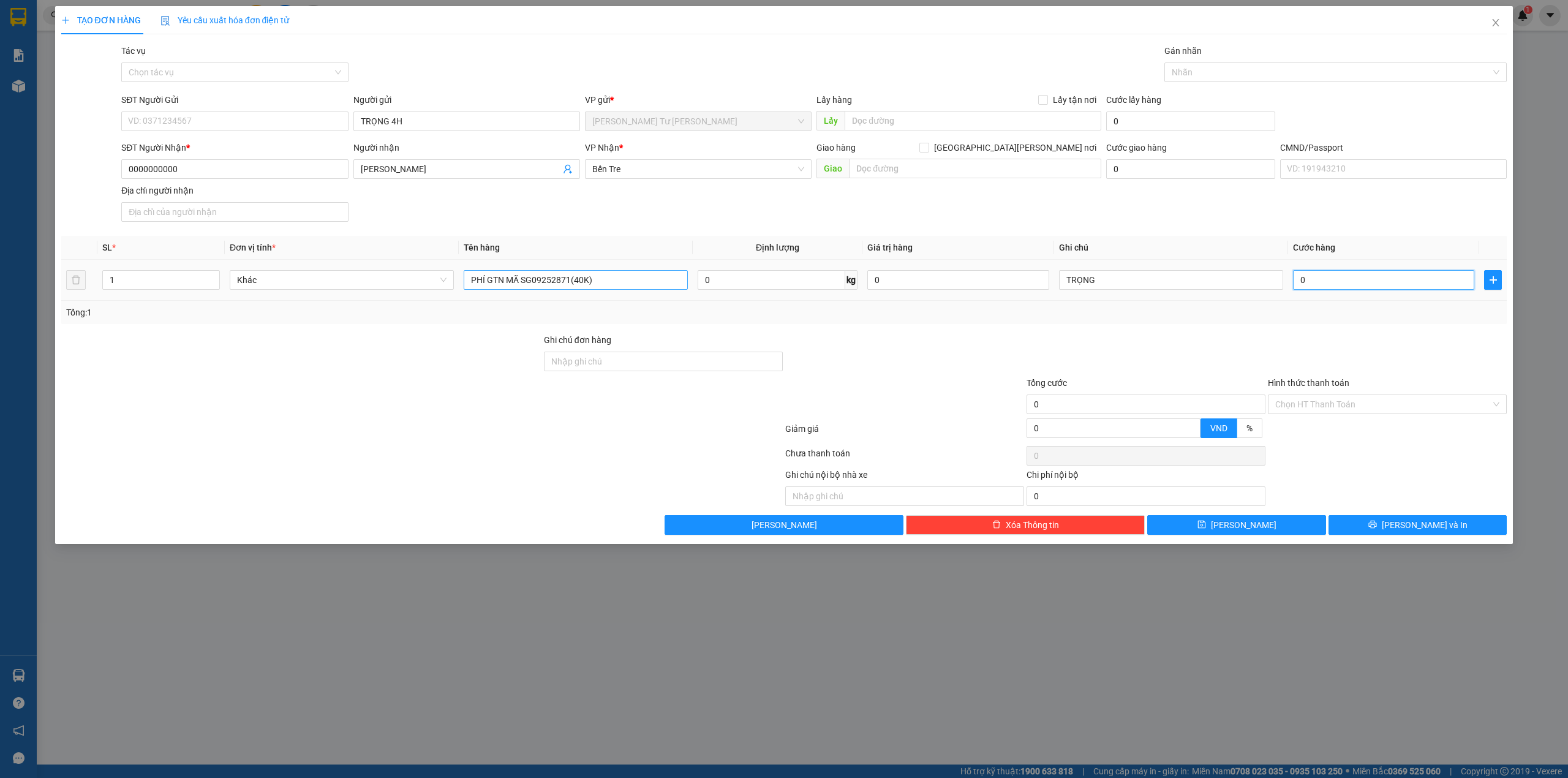
type input "4"
type input "40"
type input "40.000"
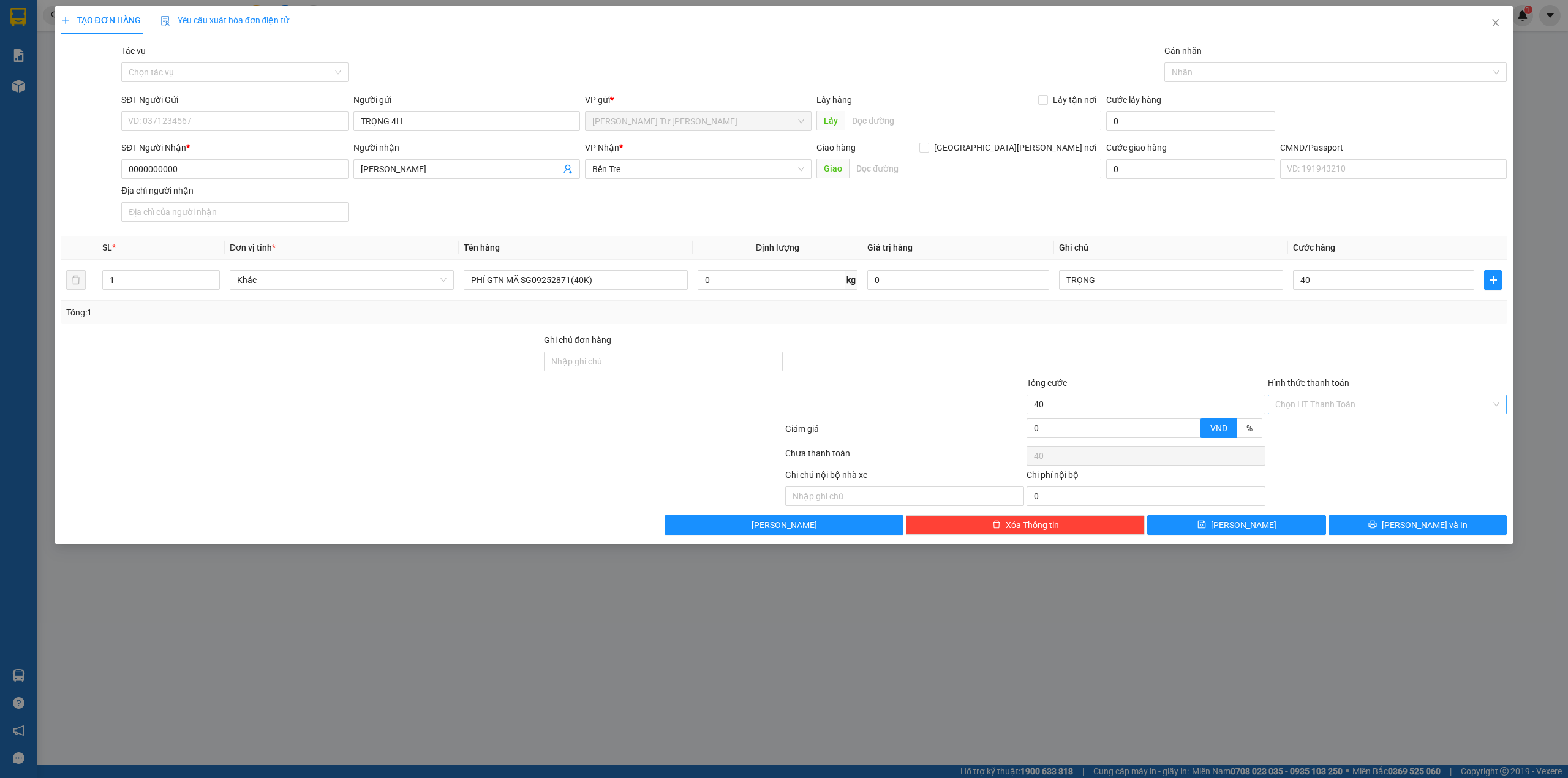
type input "40.000"
click at [1334, 409] on input "Hình thức thanh toán" at bounding box center [1383, 404] width 215 height 18
click at [1302, 425] on div "Tại văn phòng" at bounding box center [1387, 431] width 224 height 14
type input "0"
click at [1345, 525] on button "Lưu và In" at bounding box center [1417, 525] width 179 height 20
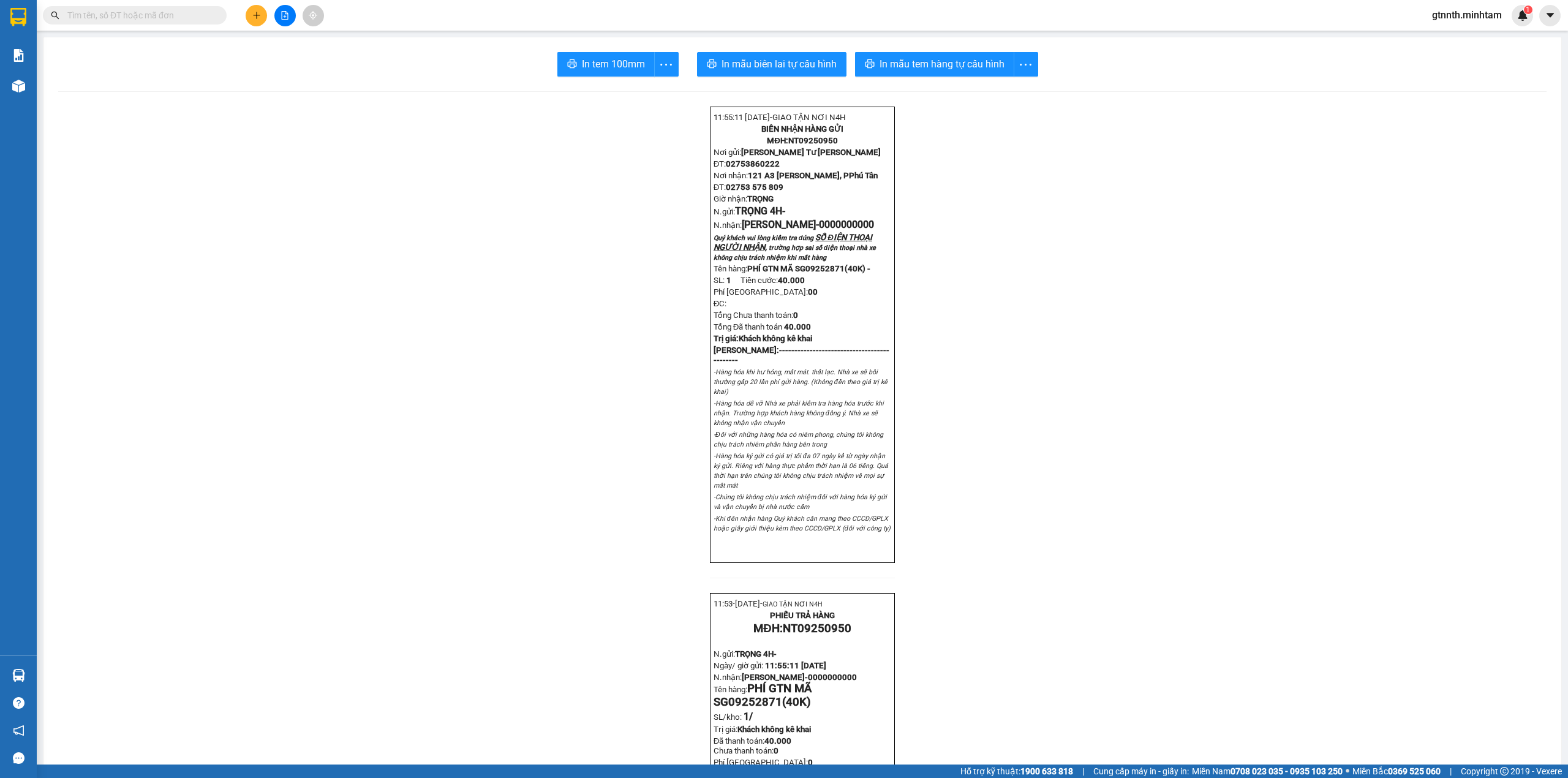
click at [267, 17] on div at bounding box center [285, 15] width 92 height 22
click at [253, 16] on icon "plus" at bounding box center [257, 15] width 9 height 9
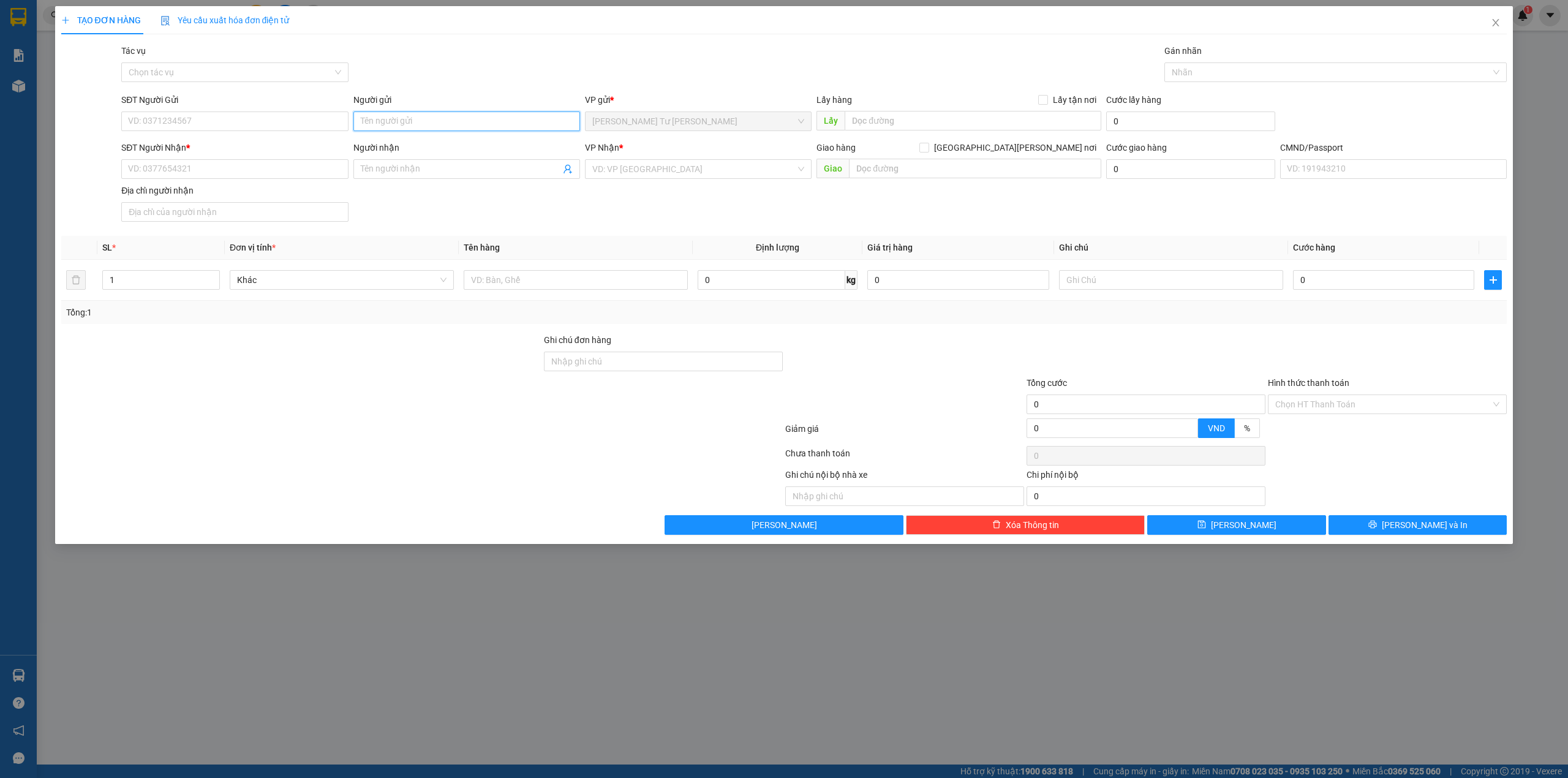
click at [395, 124] on input "Người gửi" at bounding box center [467, 121] width 226 height 20
type input "TRỌNG 4H"
click at [197, 156] on div "SĐT Người Nhận *" at bounding box center [234, 150] width 226 height 18
click at [197, 168] on input "00000000" at bounding box center [234, 169] width 226 height 20
click at [212, 189] on div "0000000000 - CHỊ KIỀU NX" at bounding box center [235, 194] width 212 height 14
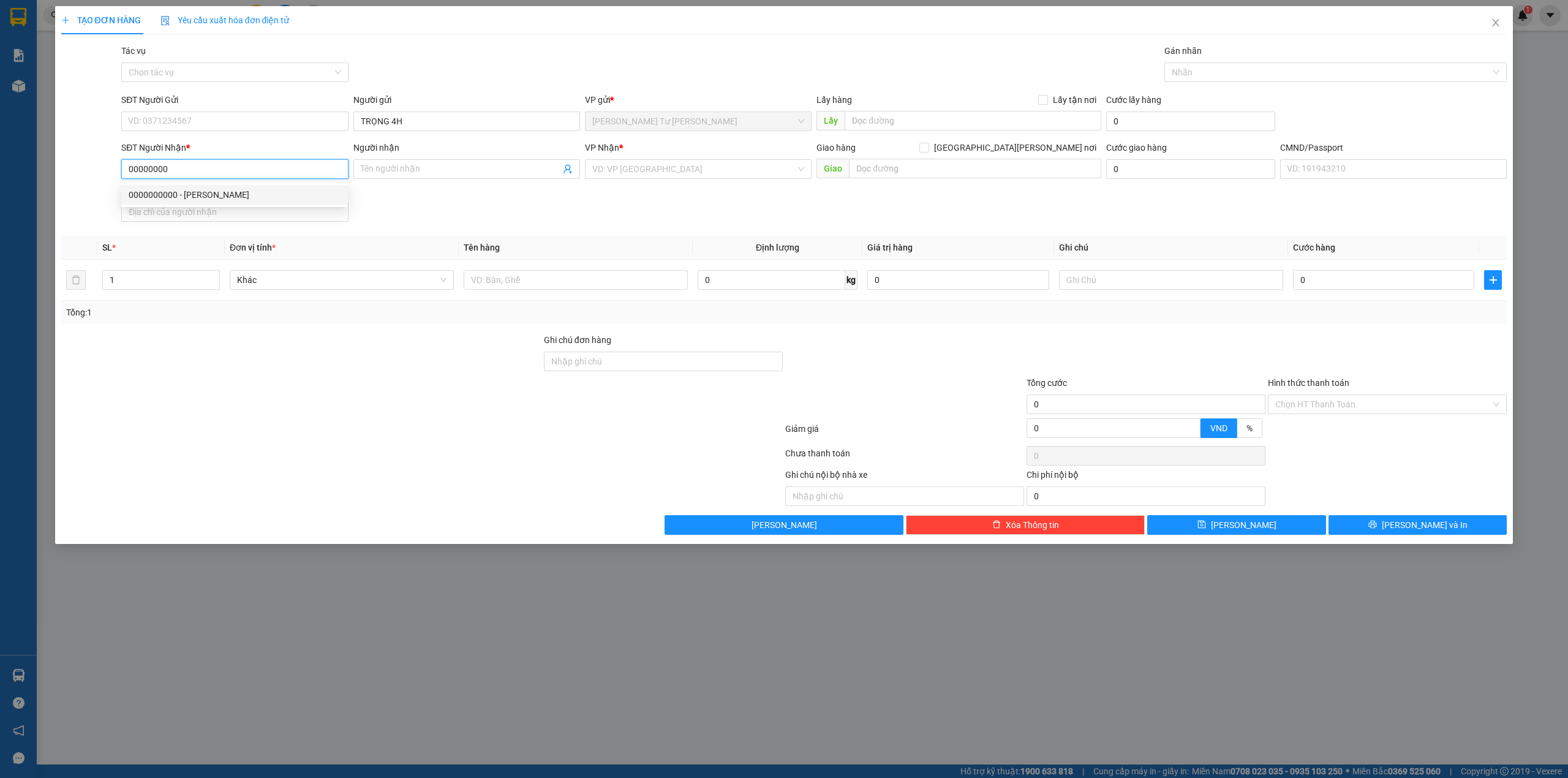
type input "0000000000"
type input "CHỊ [PERSON_NAME]"
click at [591, 279] on input "text" at bounding box center [576, 280] width 224 height 20
type input "PHÍ GTN MÃ SG09252984(130K)"
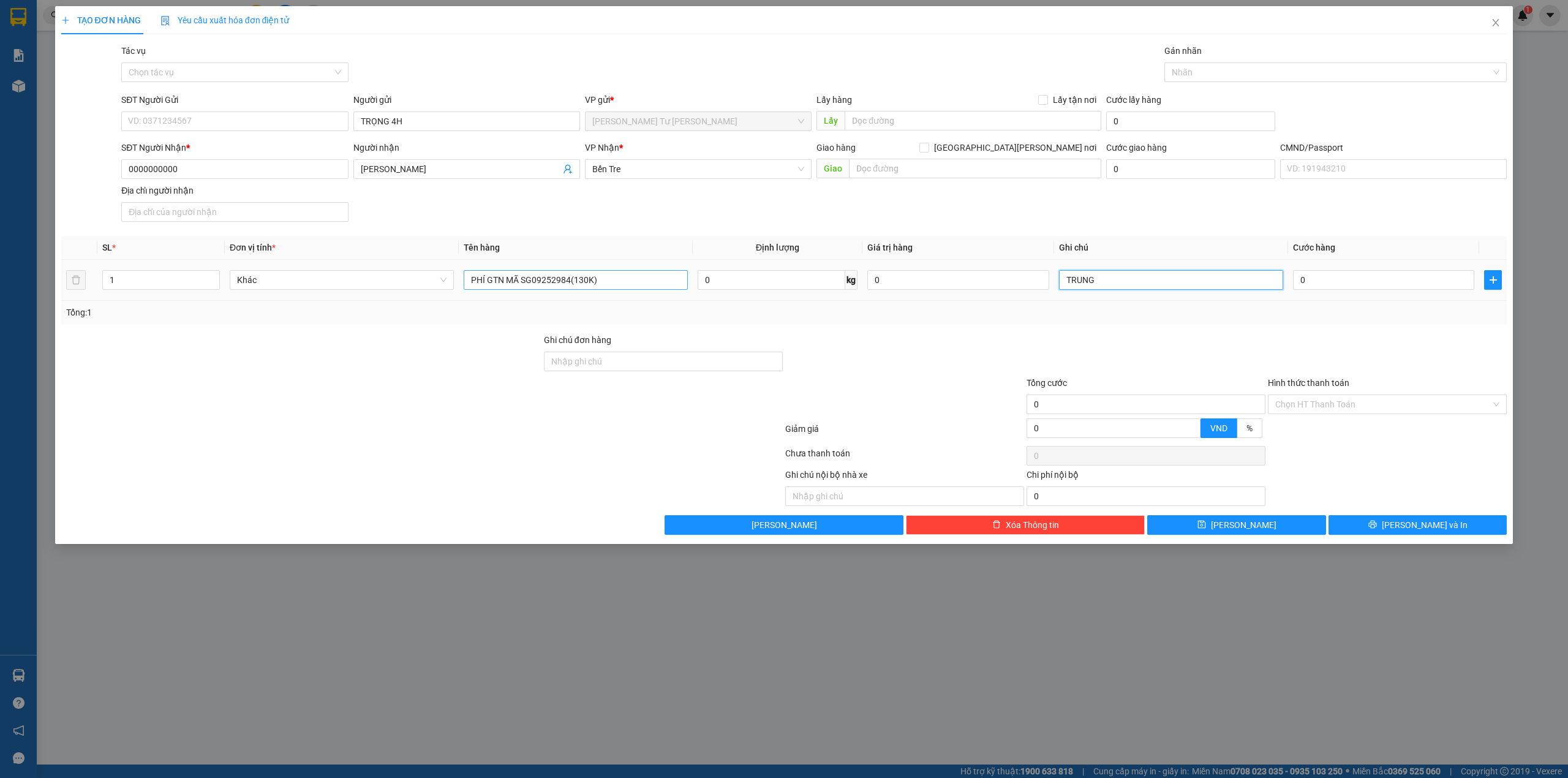
type input "TRUNG"
type input "1"
type input "13"
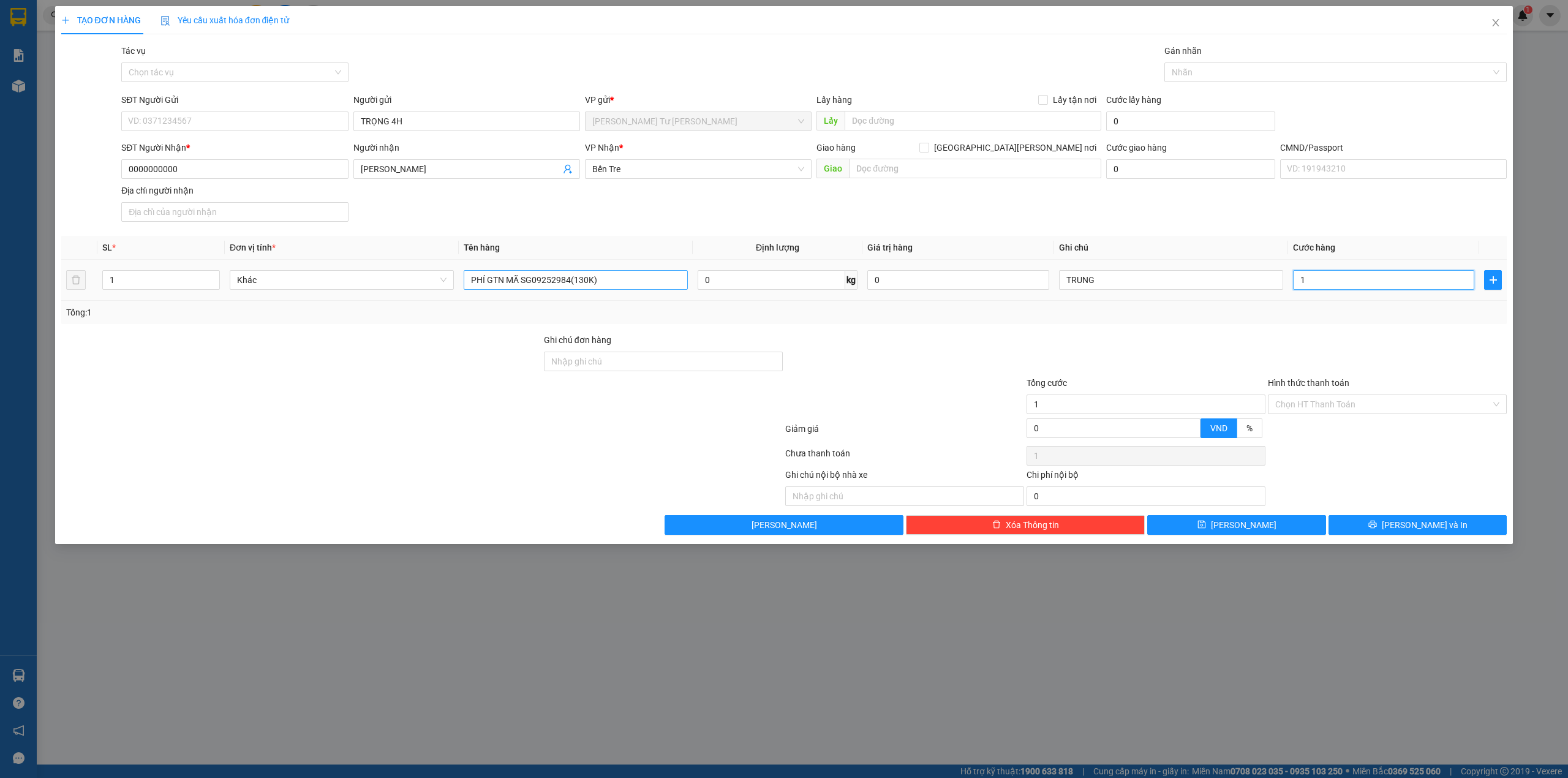
type input "13"
type input "130"
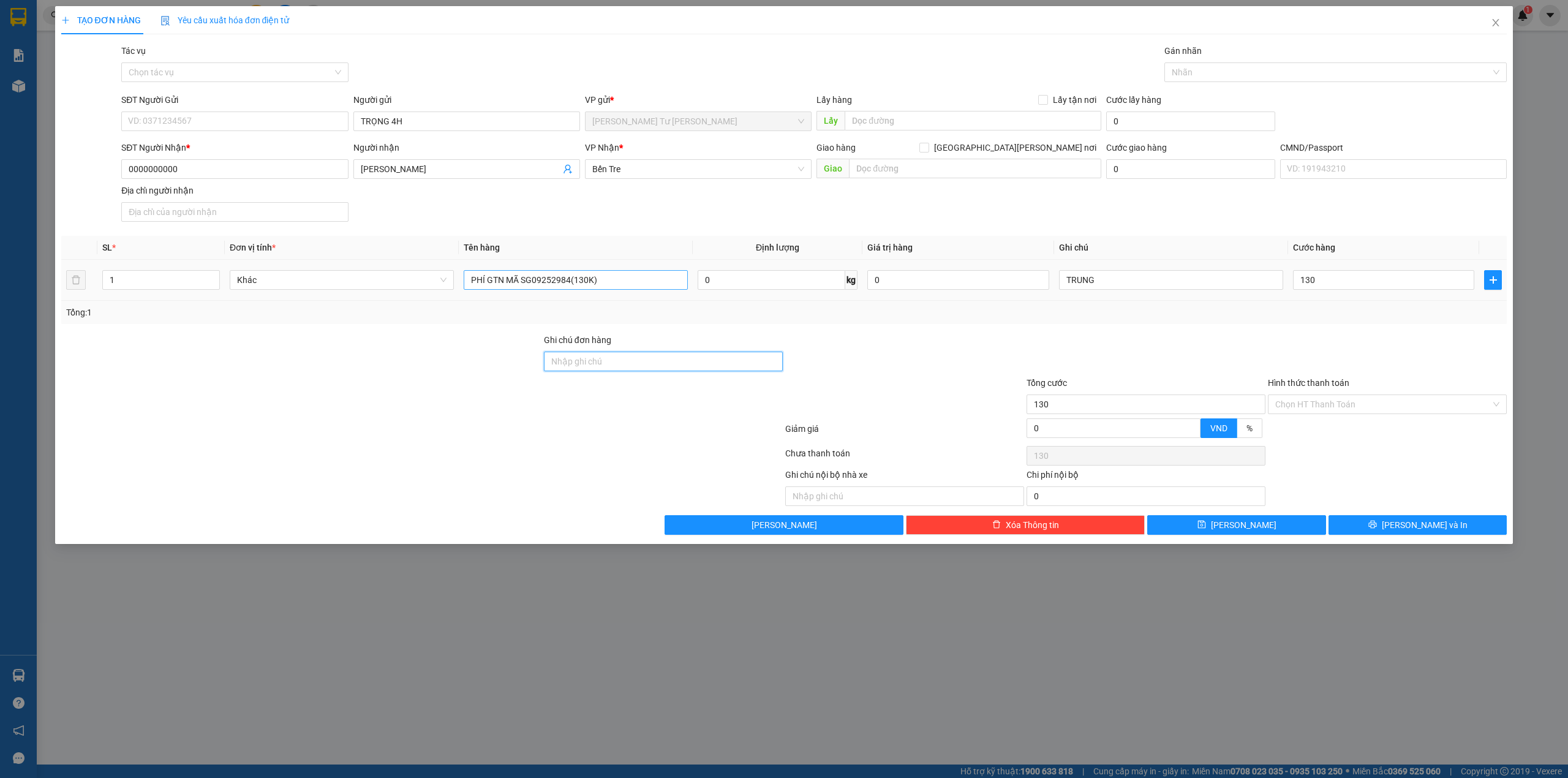
type input "130.000"
click at [1291, 414] on input "Hình thức thanh toán" at bounding box center [1383, 404] width 215 height 18
click at [1289, 425] on div "Tại văn phòng" at bounding box center [1387, 431] width 224 height 14
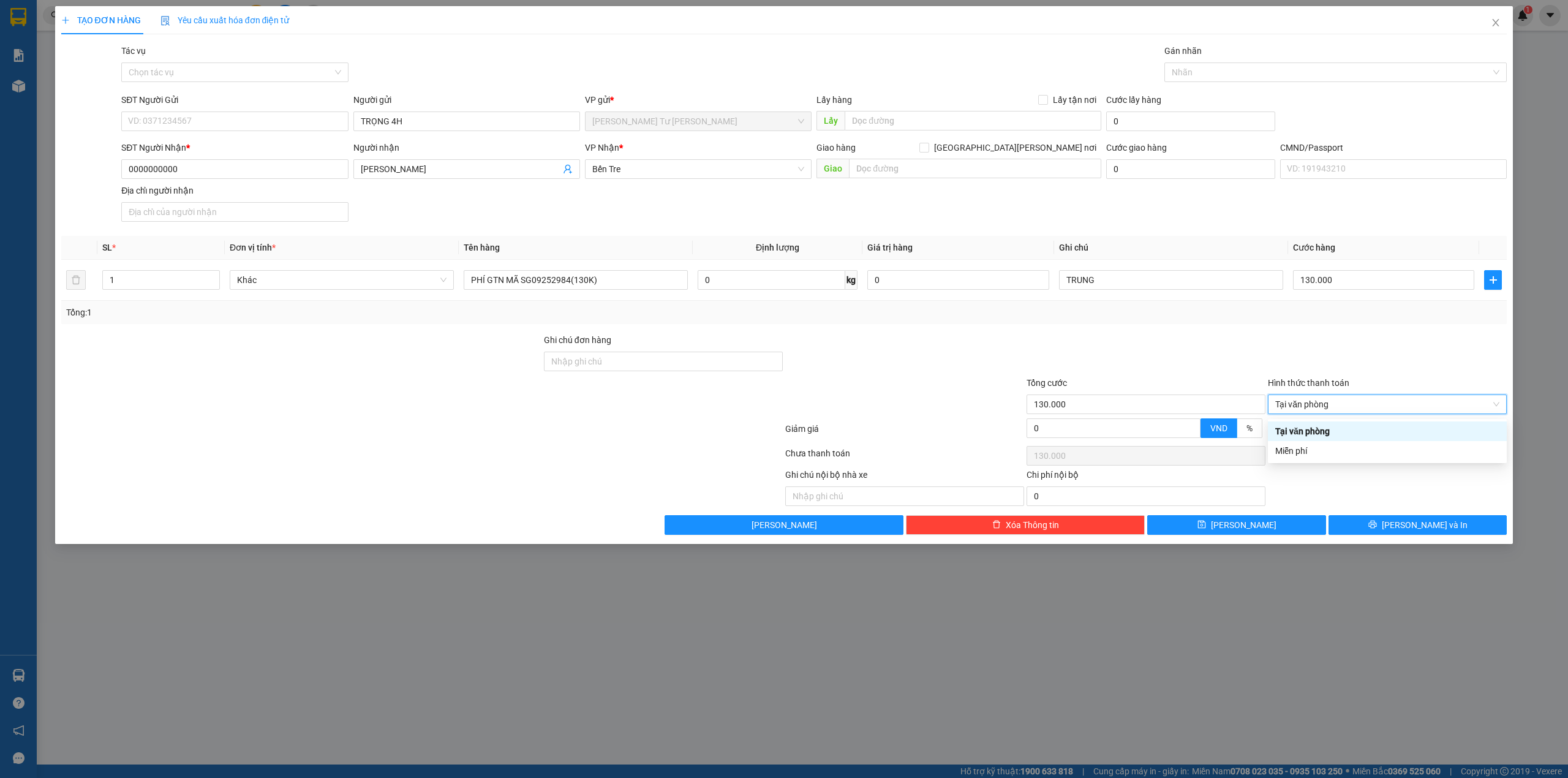
type input "0"
click at [1360, 521] on button "Lưu và In" at bounding box center [1417, 525] width 179 height 20
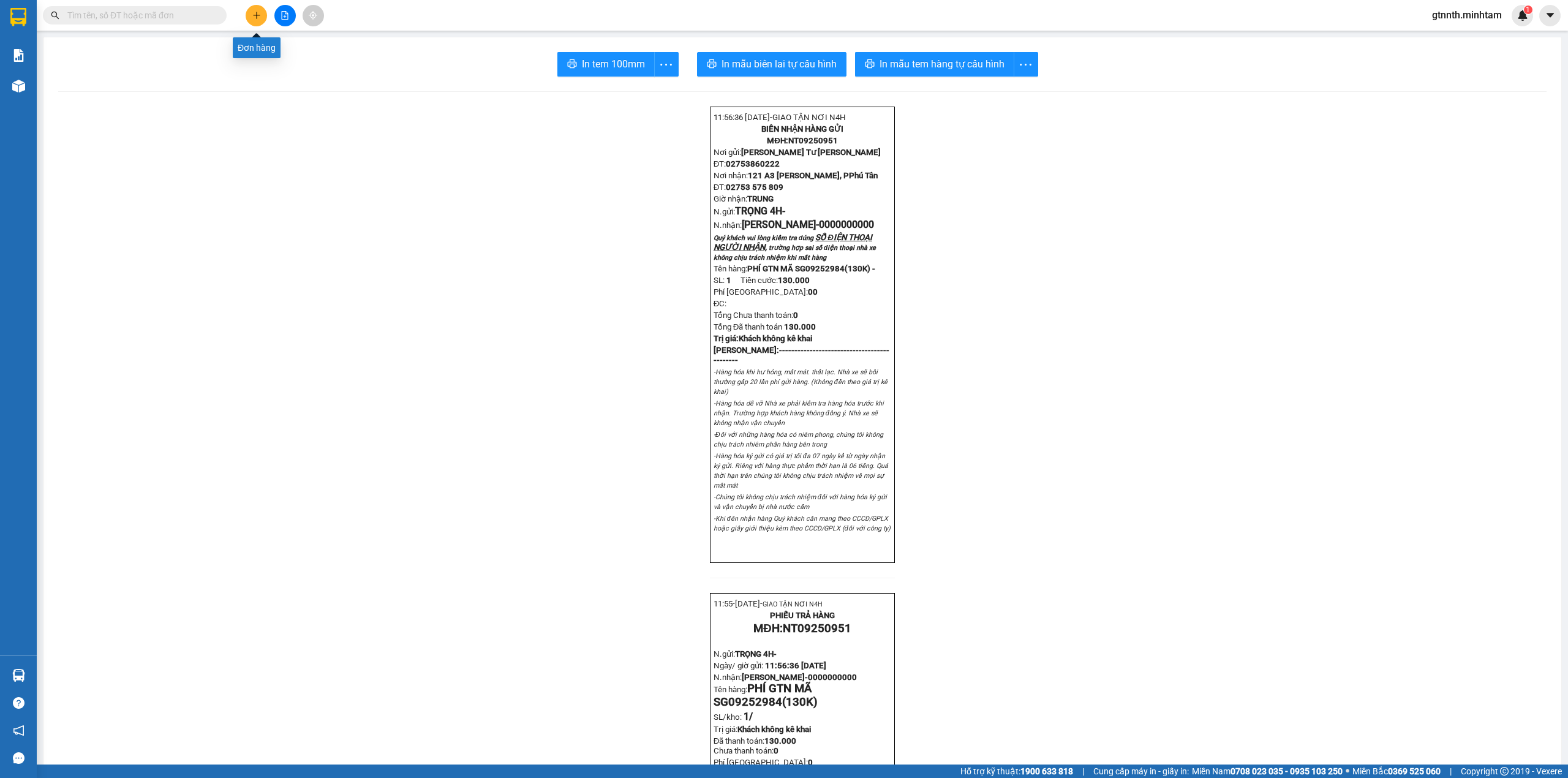
click at [262, 18] on button at bounding box center [256, 15] width 22 height 22
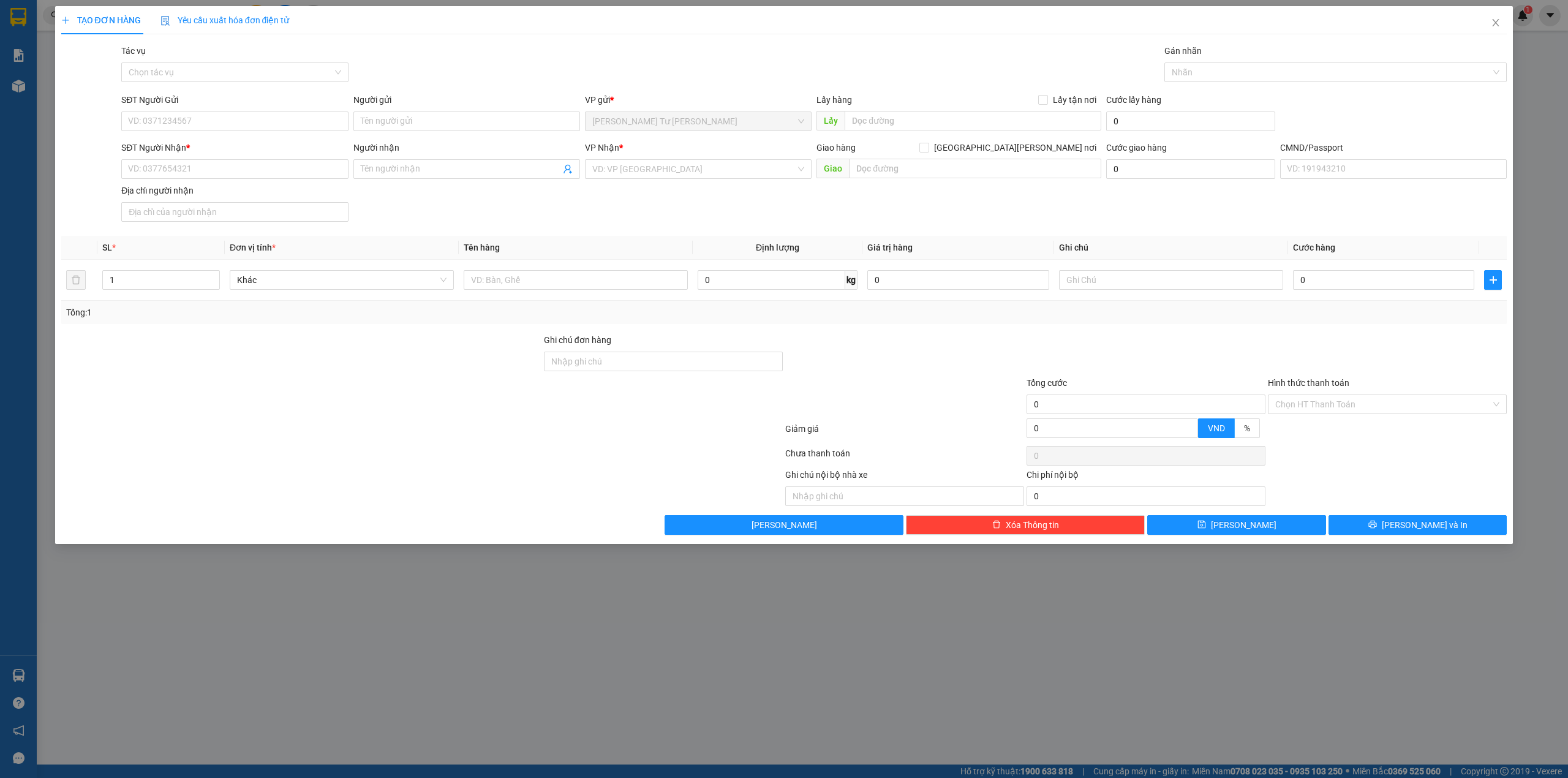
click at [459, 137] on form "SĐT Người Gửi VD: 0371234567 Người gửi Tên người gửi VP gửi * Ngã Tư Huyện Lấ…" at bounding box center [785, 160] width 1446 height 133
click at [469, 124] on input "Người gửi" at bounding box center [467, 121] width 226 height 20
type input "TRỌNG 4H"
type input "0000000000"
type input "CHỊ [PERSON_NAME]"
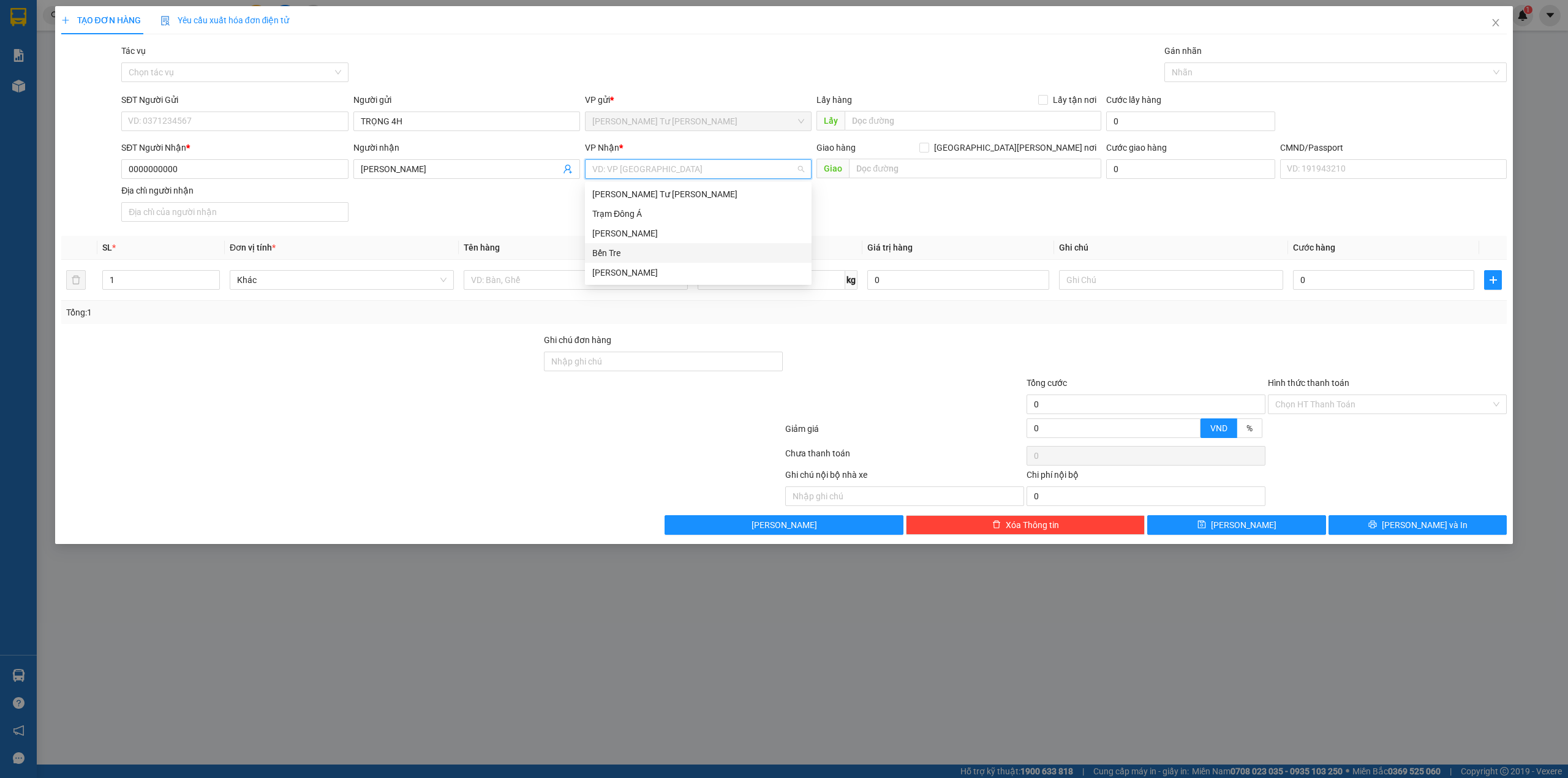
click at [625, 250] on div "Bến Tre" at bounding box center [698, 253] width 212 height 14
click at [561, 282] on input "text" at bounding box center [576, 280] width 224 height 20
type input "1PB TIỀN NP"
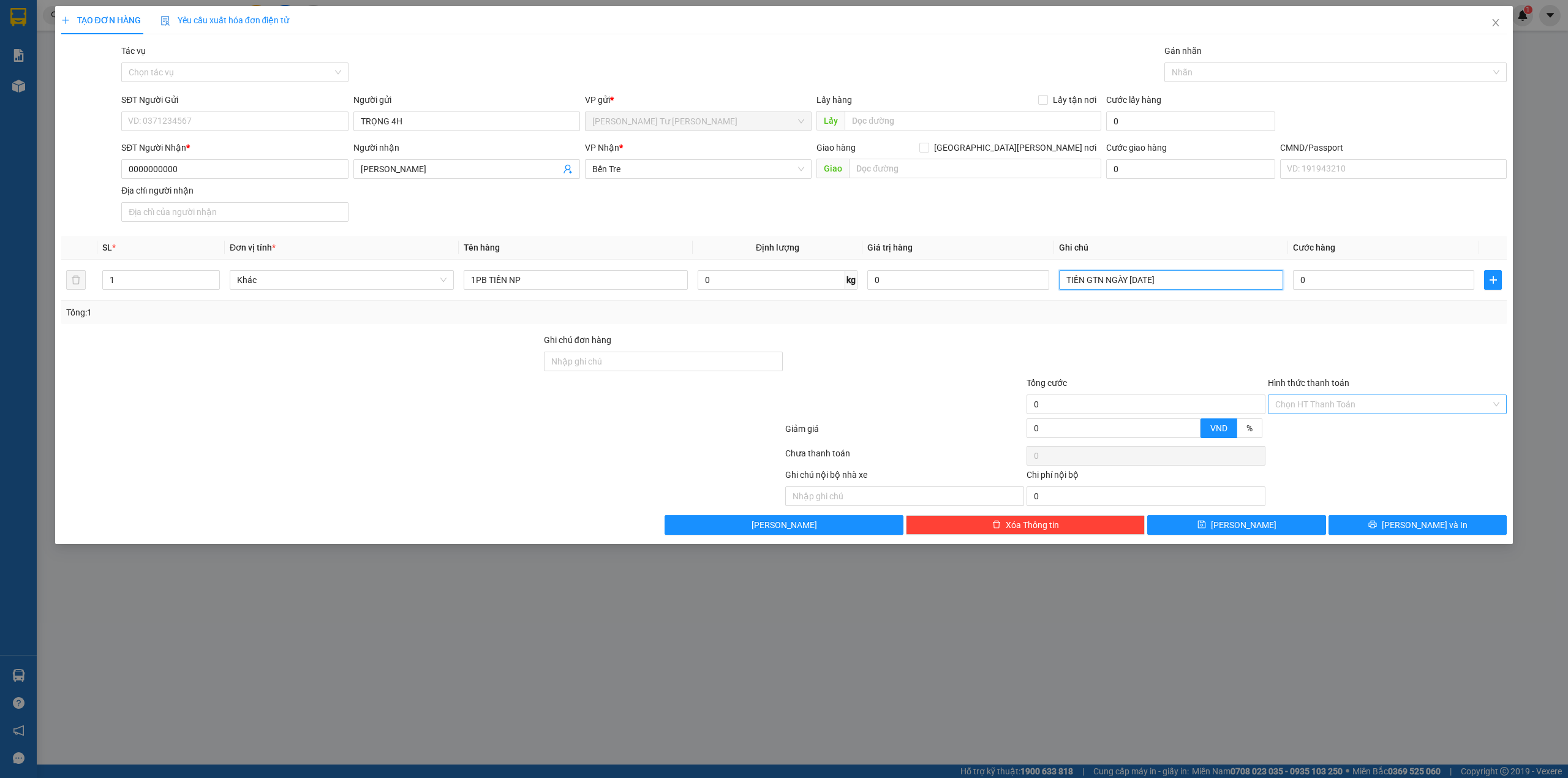
type input "TIỀN GTN NGÀY 14/09/2025"
click at [1329, 409] on input "Hình thức thanh toán" at bounding box center [1383, 404] width 215 height 18
drag, startPoint x: 1311, startPoint y: 431, endPoint x: 1311, endPoint y: 457, distance: 26.0
click at [1311, 457] on div "Tại văn phòng Miễn phí" at bounding box center [1387, 441] width 239 height 39
click at [1311, 457] on div "Miễn phí" at bounding box center [1387, 451] width 224 height 14
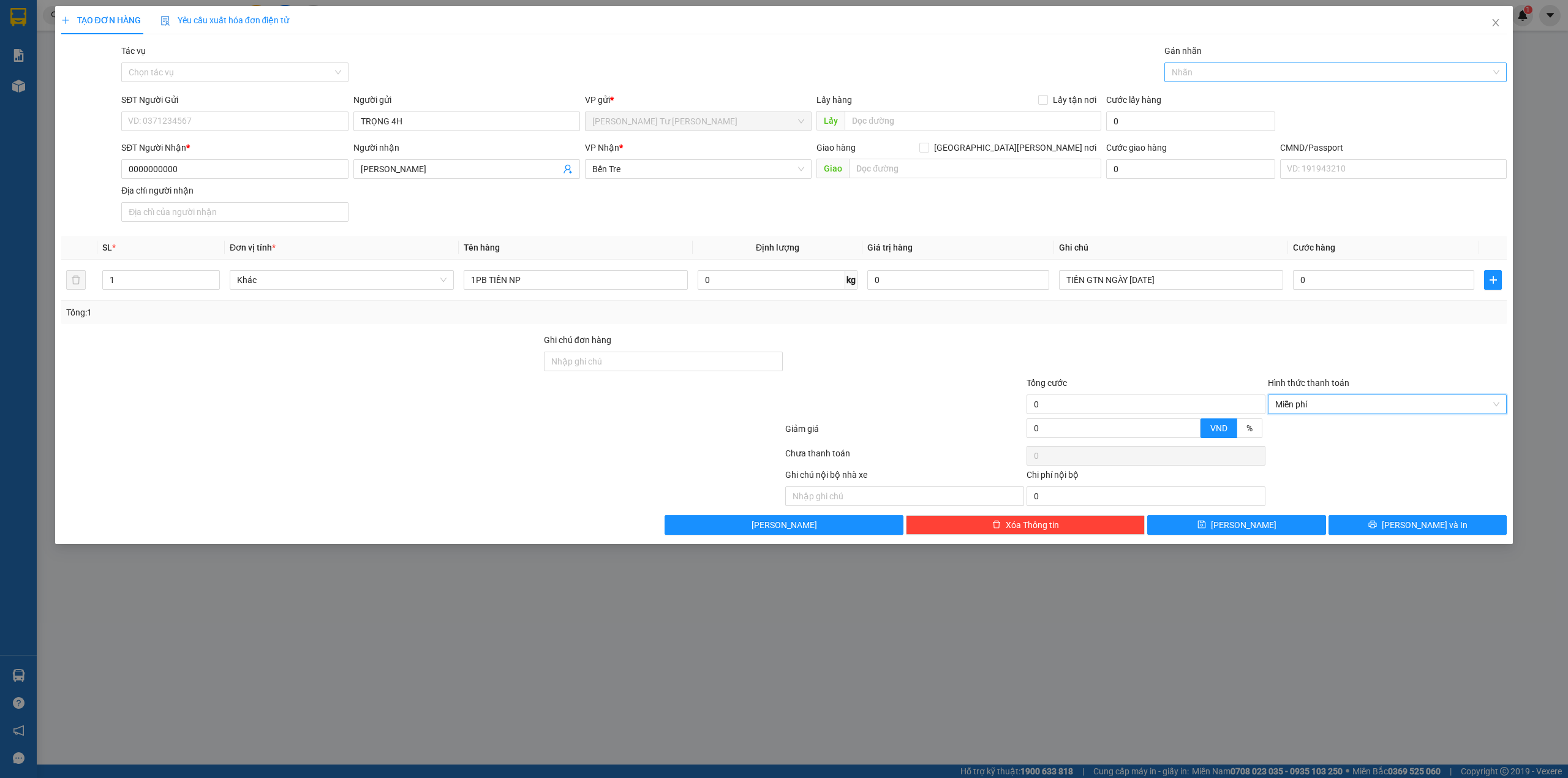
click at [1182, 73] on div at bounding box center [1330, 72] width 325 height 14
click at [1177, 234] on div "KÉT" at bounding box center [1336, 234] width 329 height 14
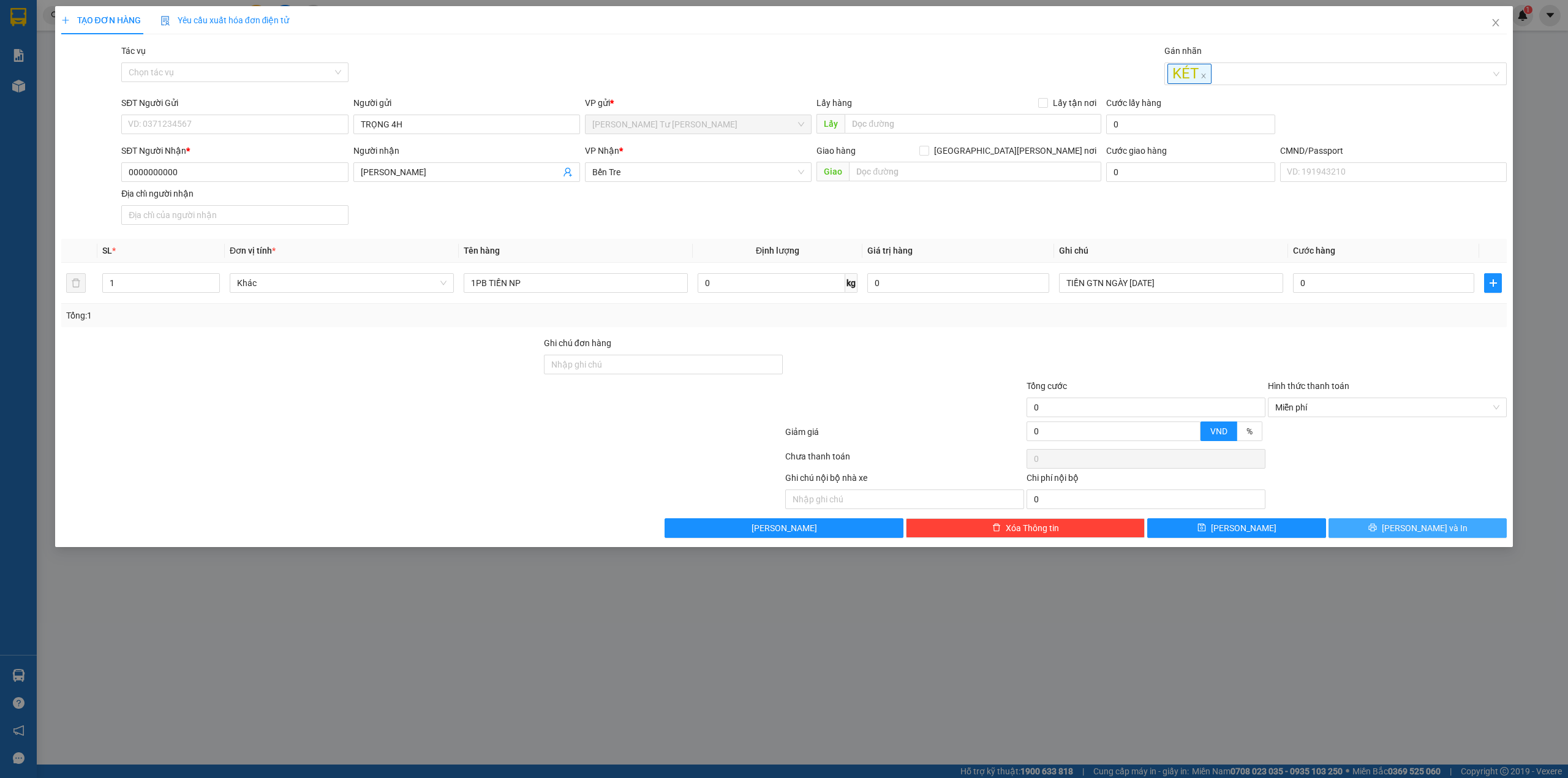
click at [1368, 534] on button "Lưu và In" at bounding box center [1417, 528] width 179 height 20
